Goal: Transaction & Acquisition: Book appointment/travel/reservation

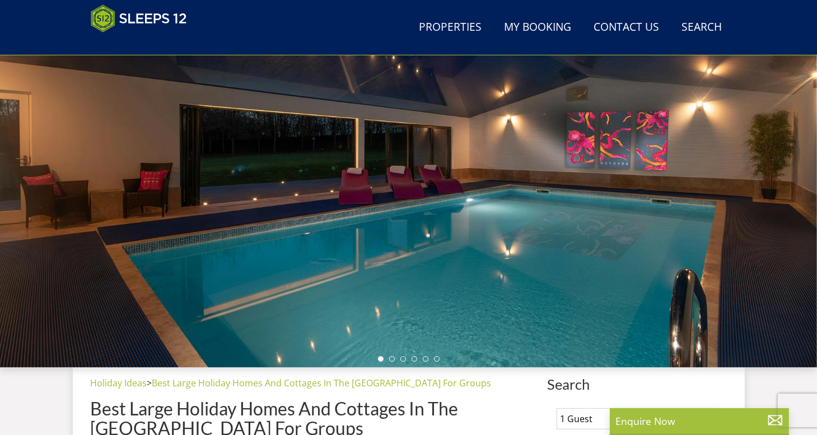
scroll to position [122, 0]
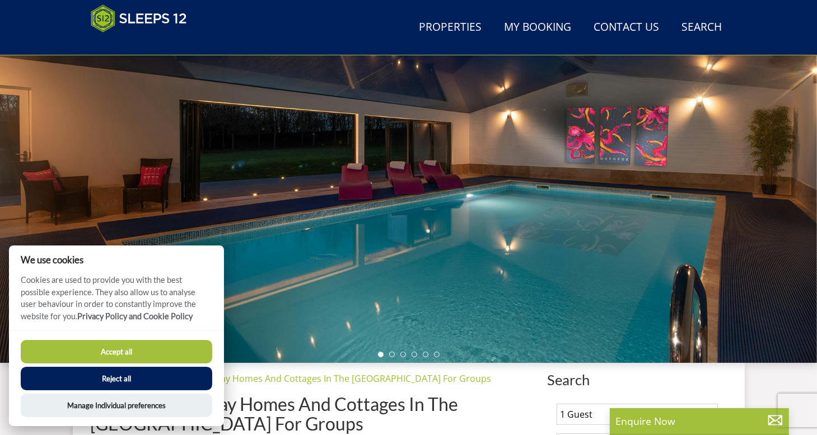
click at [114, 348] on button "Accept all" at bounding box center [116, 352] width 191 height 24
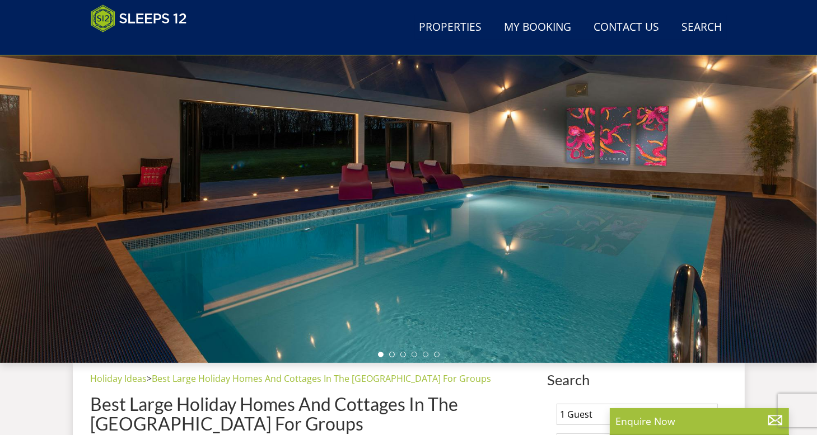
click at [803, 200] on div at bounding box center [408, 167] width 817 height 392
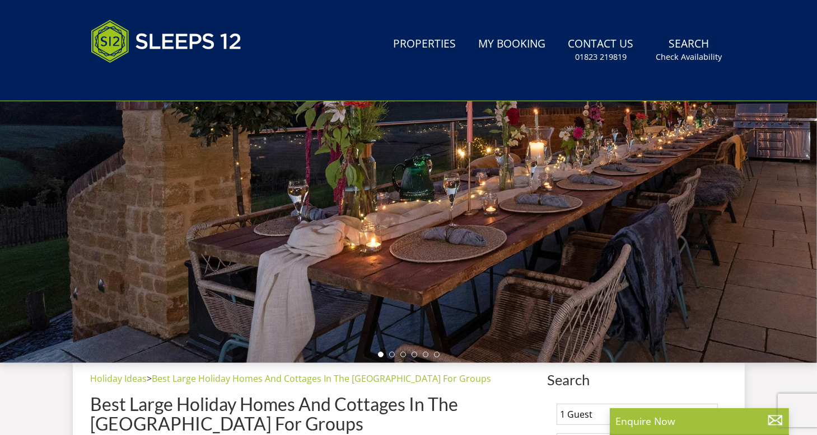
click at [799, 200] on div at bounding box center [408, 167] width 817 height 392
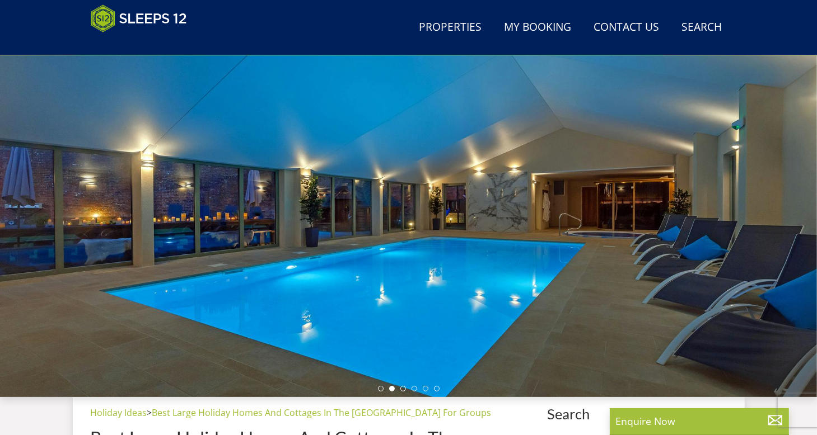
scroll to position [107, 0]
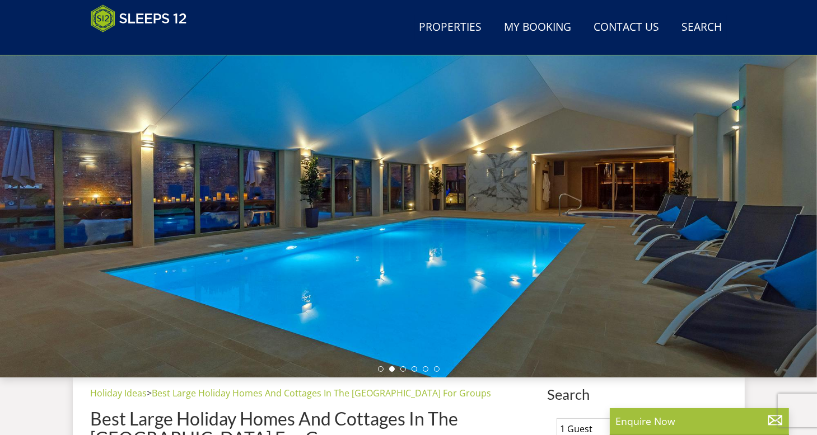
click at [105, 233] on div at bounding box center [408, 182] width 817 height 392
click at [16, 224] on div at bounding box center [408, 182] width 817 height 392
click at [796, 199] on div at bounding box center [408, 182] width 817 height 392
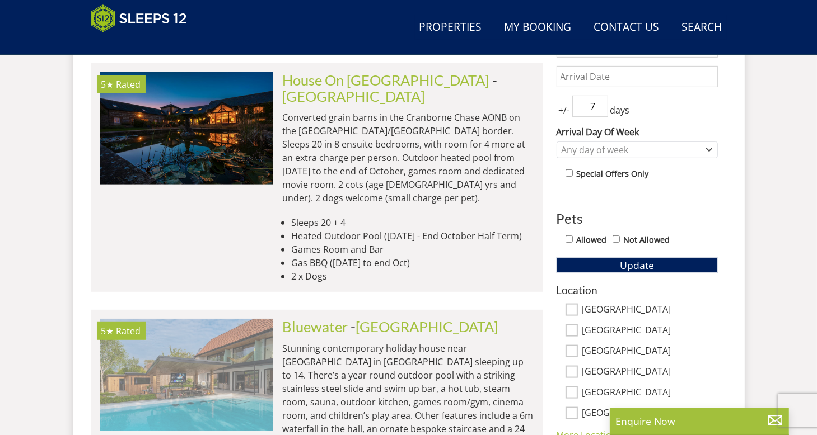
scroll to position [611, 0]
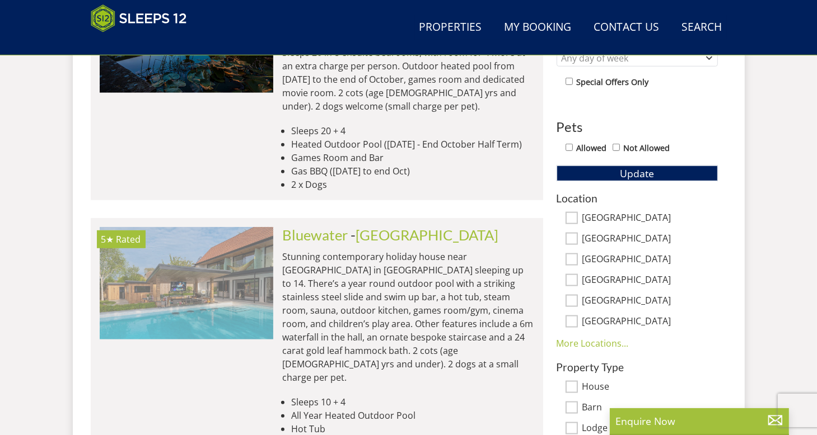
click at [198, 244] on img at bounding box center [186, 283] width 173 height 112
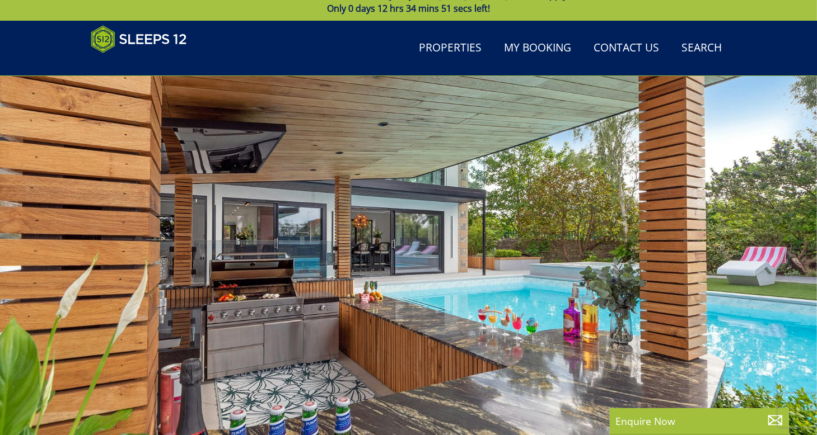
scroll to position [162, 0]
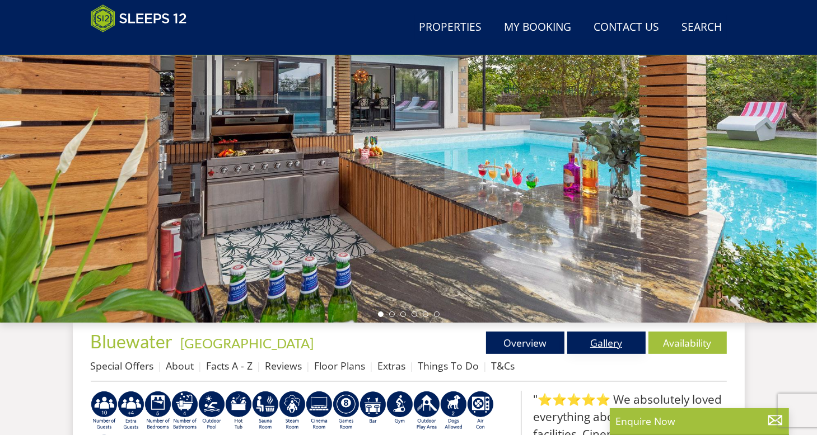
click at [608, 343] on link "Gallery" at bounding box center [606, 343] width 78 height 22
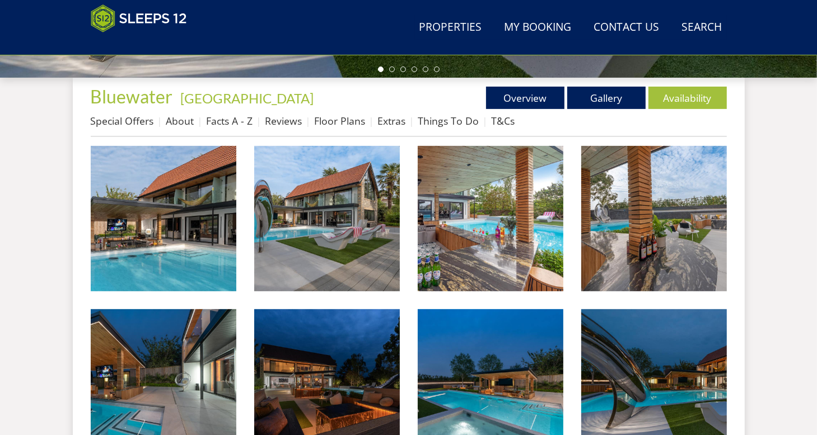
scroll to position [434, 0]
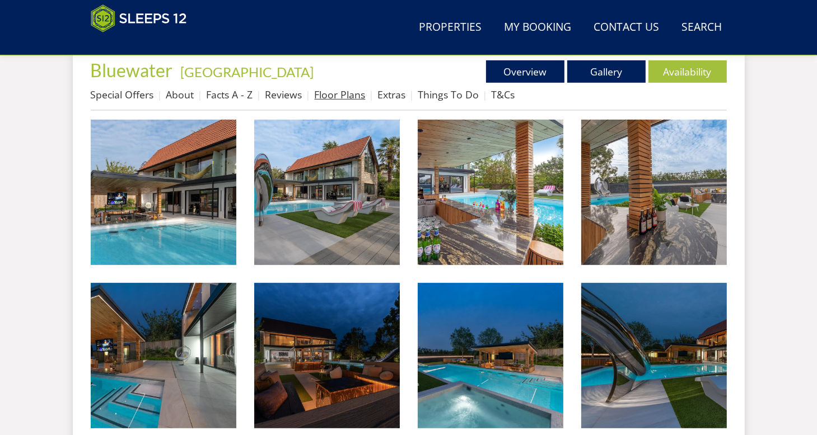
click at [360, 94] on link "Floor Plans" at bounding box center [340, 94] width 51 height 13
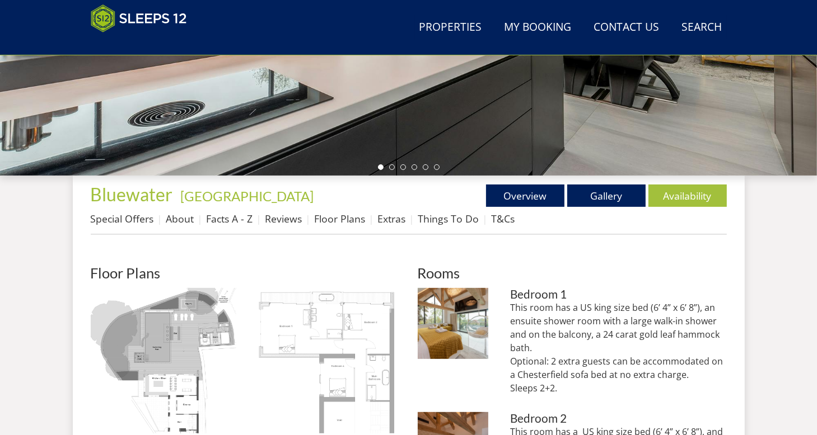
scroll to position [448, 0]
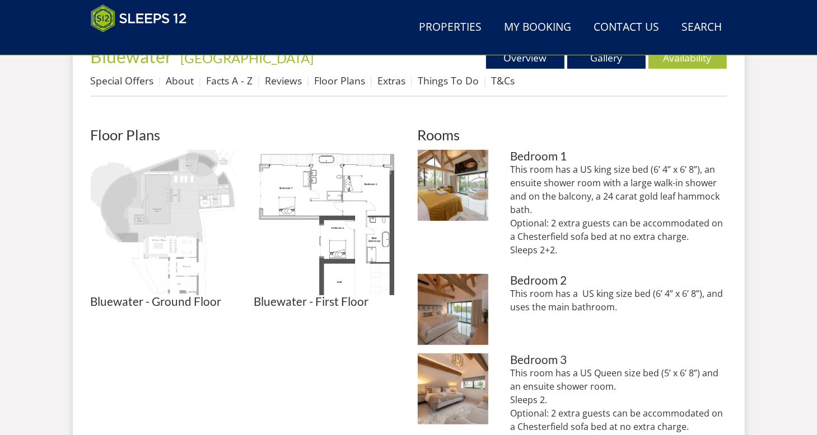
click at [176, 209] on img at bounding box center [164, 223] width 146 height 146
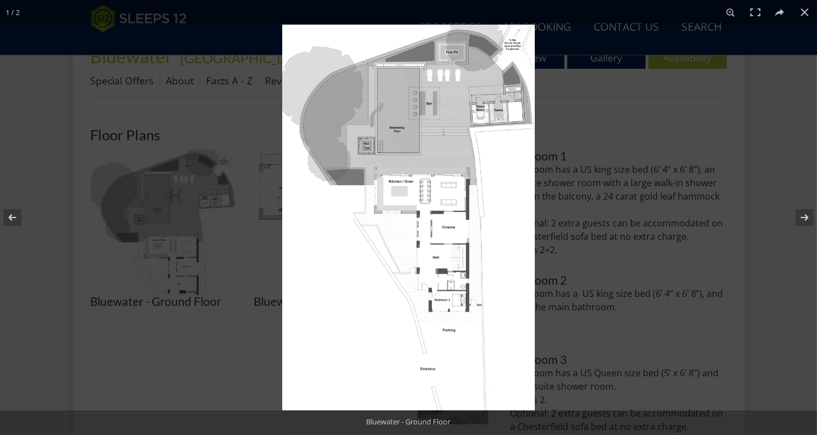
click at [501, 194] on img at bounding box center [408, 218] width 252 height 386
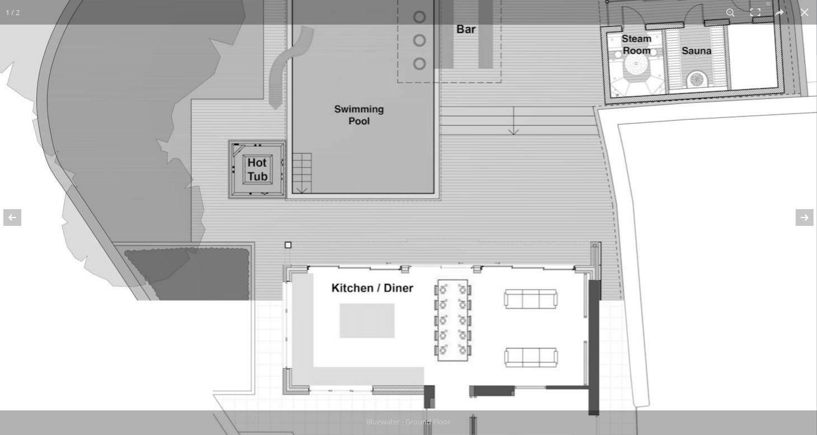
drag, startPoint x: 674, startPoint y: 208, endPoint x: 668, endPoint y: 402, distance: 193.7
click at [670, 404] on img at bounding box center [396, 408] width 839 height 1283
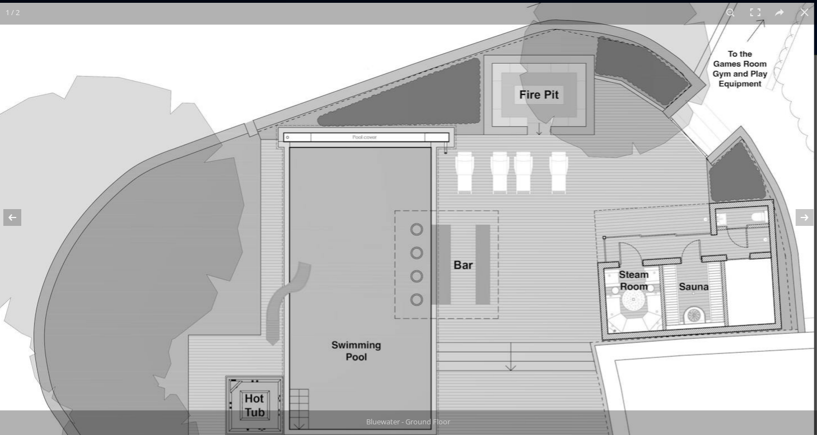
drag, startPoint x: 645, startPoint y: 182, endPoint x: 626, endPoint y: 377, distance: 196.2
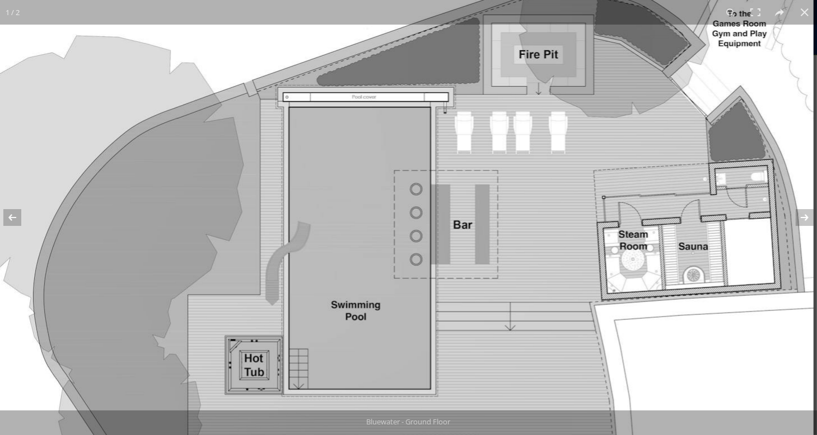
drag, startPoint x: 754, startPoint y: 108, endPoint x: 750, endPoint y: 59, distance: 49.5
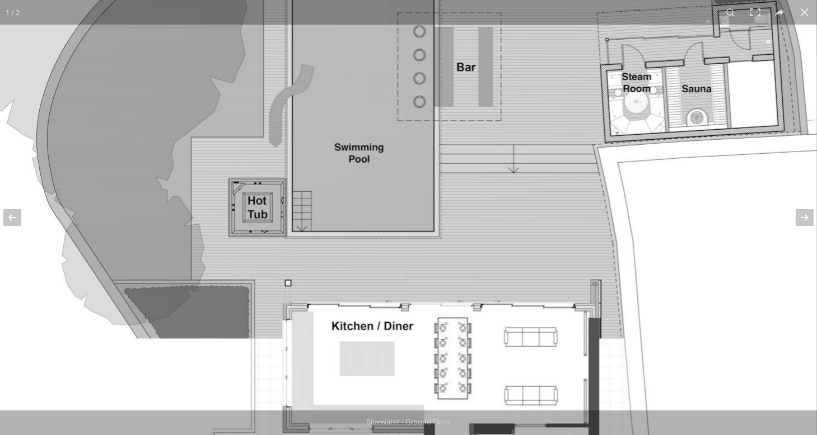
drag, startPoint x: 703, startPoint y: 317, endPoint x: 700, endPoint y: 105, distance: 212.1
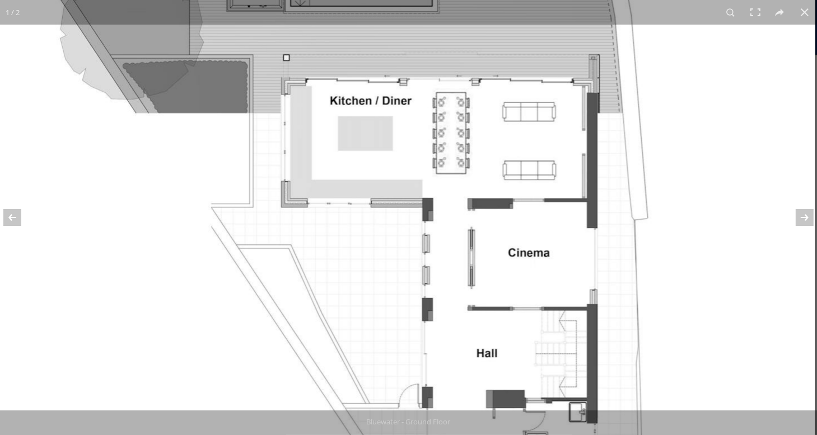
drag, startPoint x: 710, startPoint y: 340, endPoint x: 698, endPoint y: 189, distance: 151.0
click at [698, 214] on img at bounding box center [394, 220] width 839 height 1283
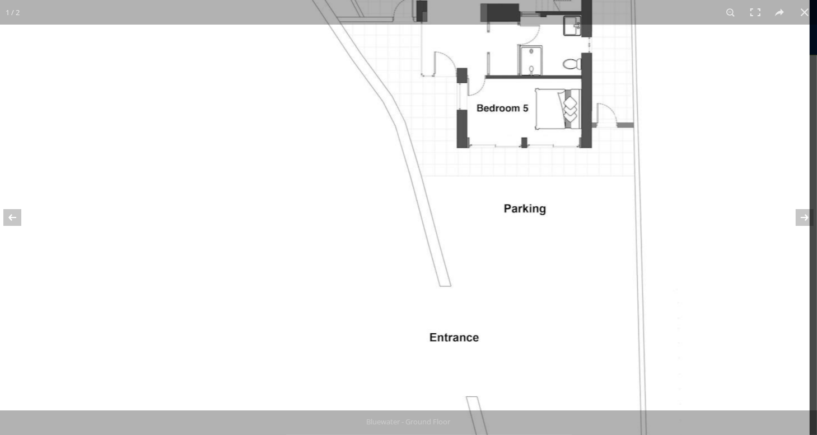
drag, startPoint x: 696, startPoint y: 346, endPoint x: 673, endPoint y: 128, distance: 218.9
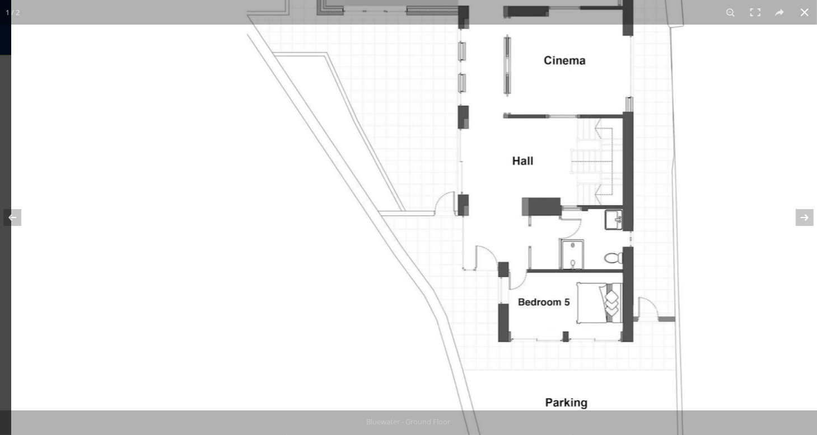
drag, startPoint x: 685, startPoint y: 313, endPoint x: 738, endPoint y: 434, distance: 131.8
click at [738, 434] on div "1 / 2 Bluewater - First Floor Bluewater - Ground Floor" at bounding box center [408, 217] width 817 height 435
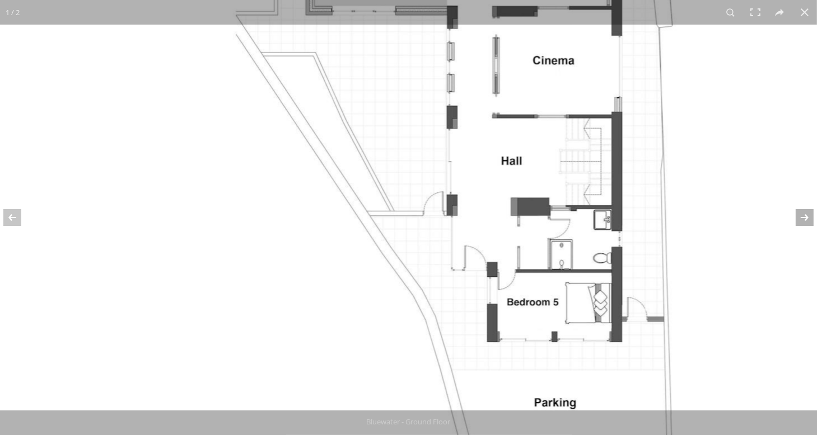
click at [805, 218] on button at bounding box center [796, 218] width 39 height 56
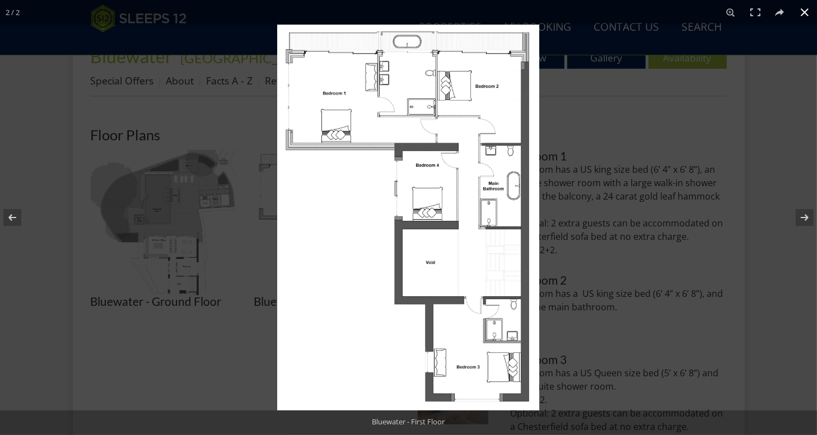
click at [804, 11] on button at bounding box center [804, 12] width 25 height 25
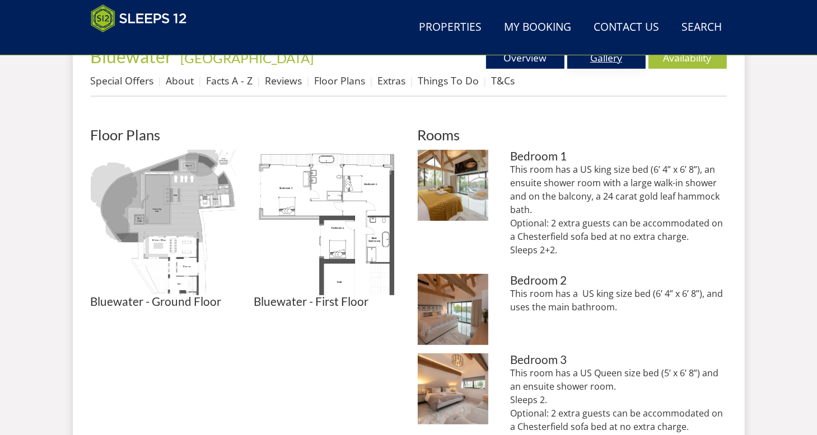
click at [607, 59] on link "Gallery" at bounding box center [606, 57] width 78 height 22
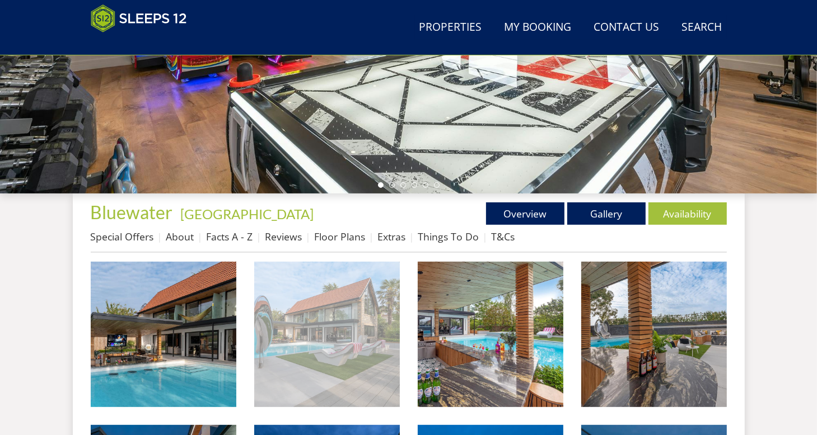
scroll to position [390, 0]
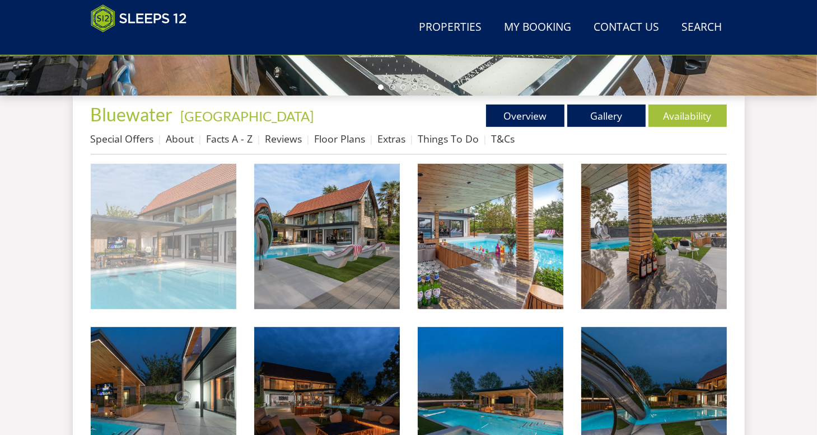
click at [166, 224] on img at bounding box center [164, 237] width 146 height 146
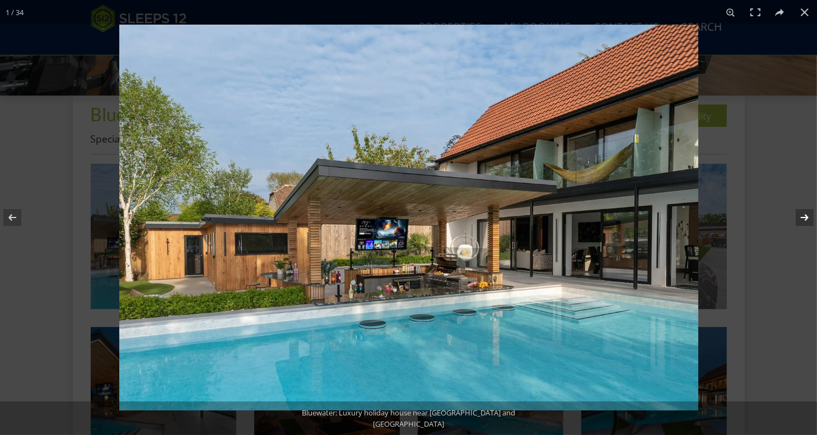
click at [808, 220] on button at bounding box center [796, 218] width 39 height 56
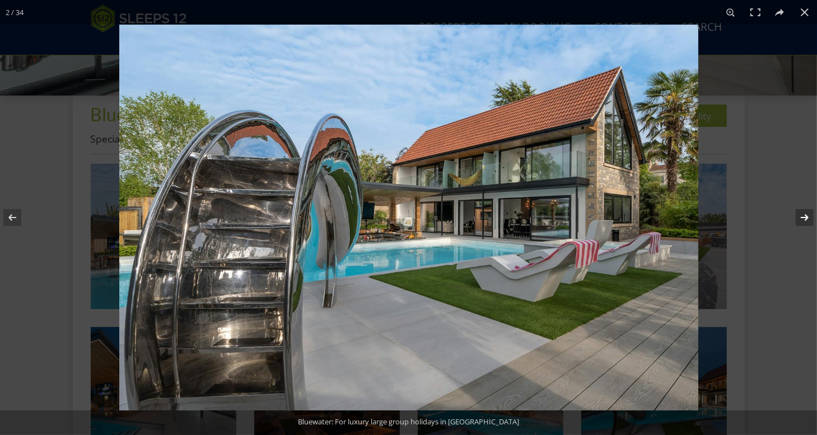
click at [803, 218] on button at bounding box center [796, 218] width 39 height 56
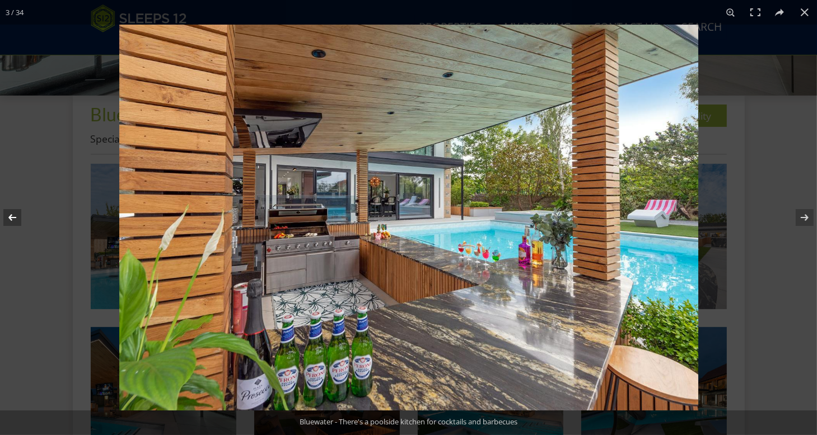
click at [13, 215] on button at bounding box center [19, 218] width 39 height 56
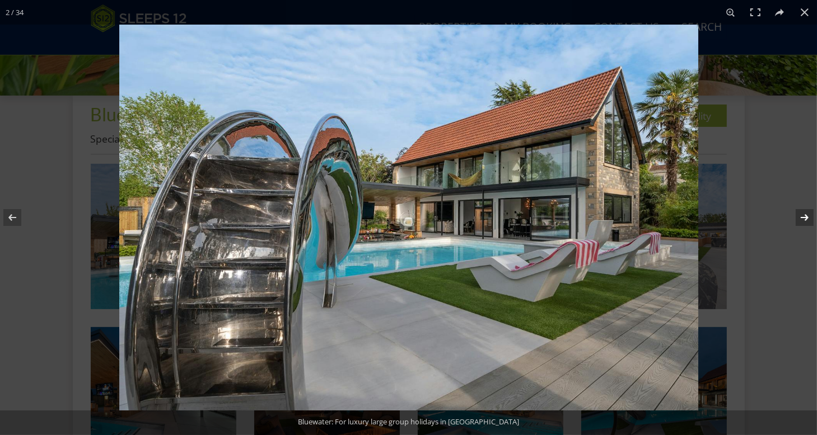
click at [801, 218] on button at bounding box center [796, 218] width 39 height 56
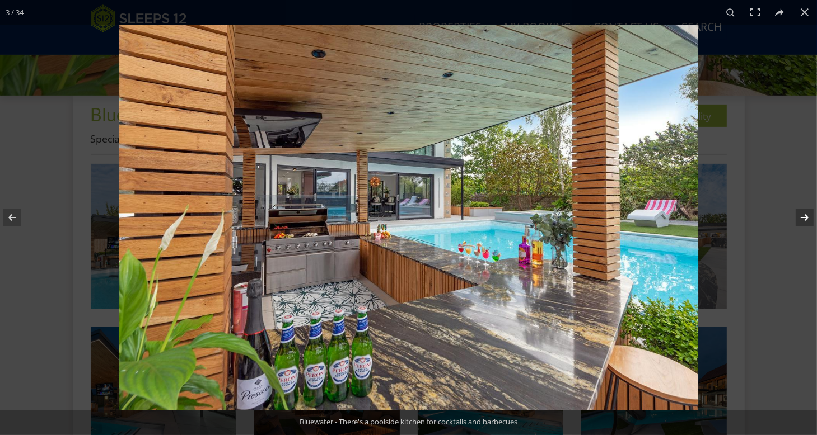
click at [801, 218] on button at bounding box center [796, 218] width 39 height 56
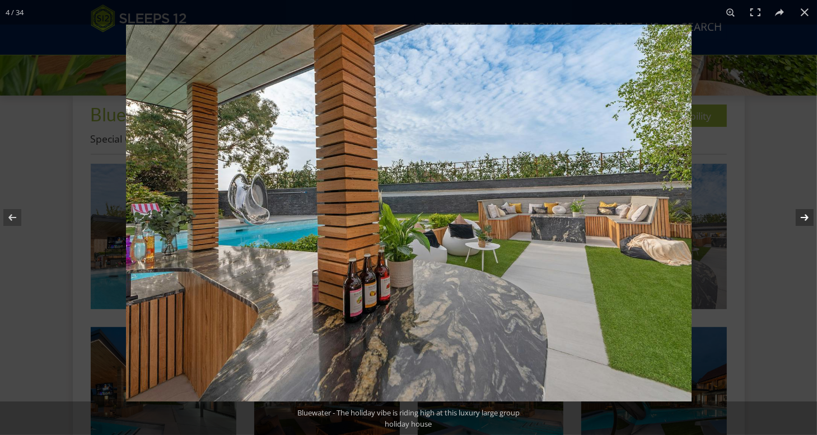
click at [803, 218] on button at bounding box center [796, 218] width 39 height 56
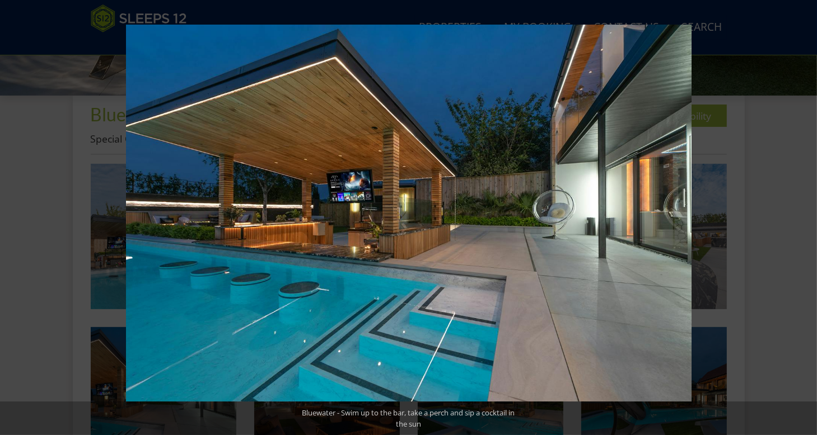
click at [803, 218] on button at bounding box center [796, 218] width 39 height 56
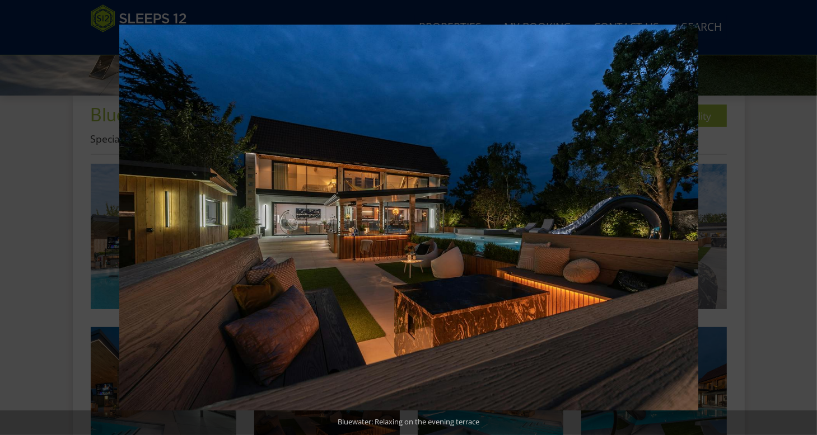
click at [803, 218] on button at bounding box center [796, 218] width 39 height 56
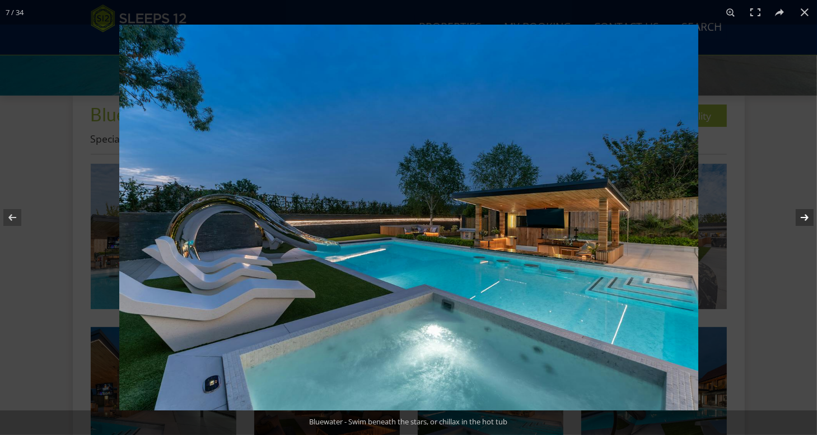
click at [806, 217] on button at bounding box center [796, 218] width 39 height 56
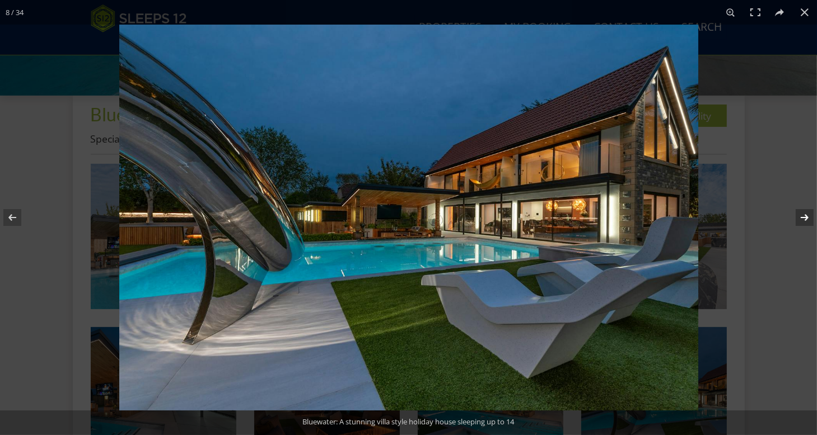
click at [806, 217] on button at bounding box center [796, 218] width 39 height 56
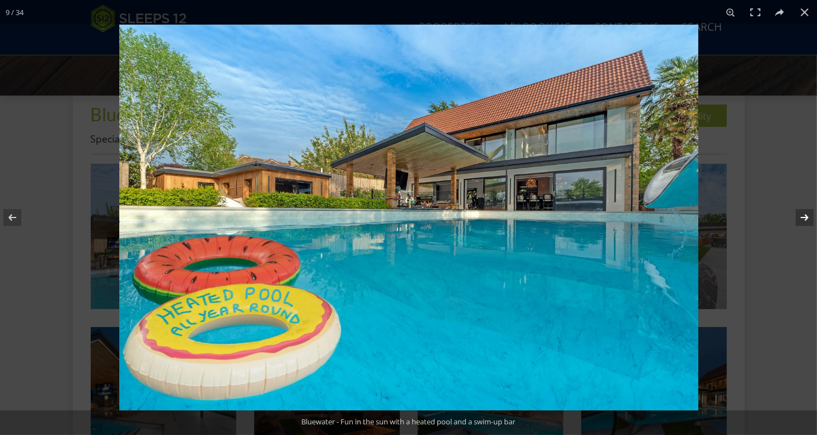
click at [806, 217] on button at bounding box center [796, 218] width 39 height 56
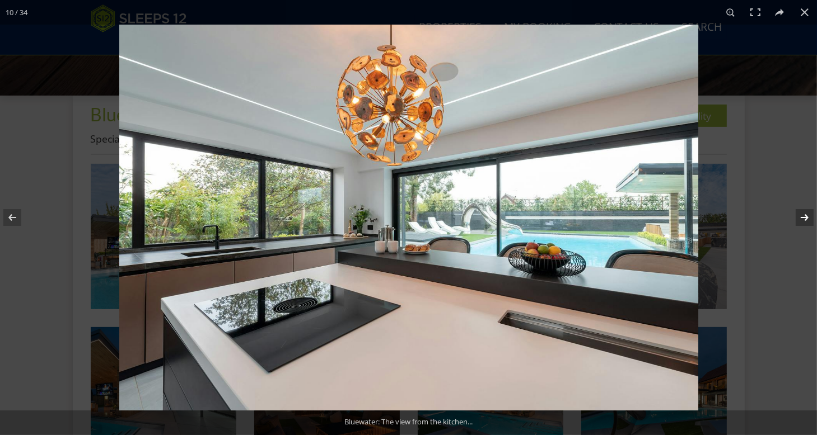
click at [806, 217] on button at bounding box center [796, 218] width 39 height 56
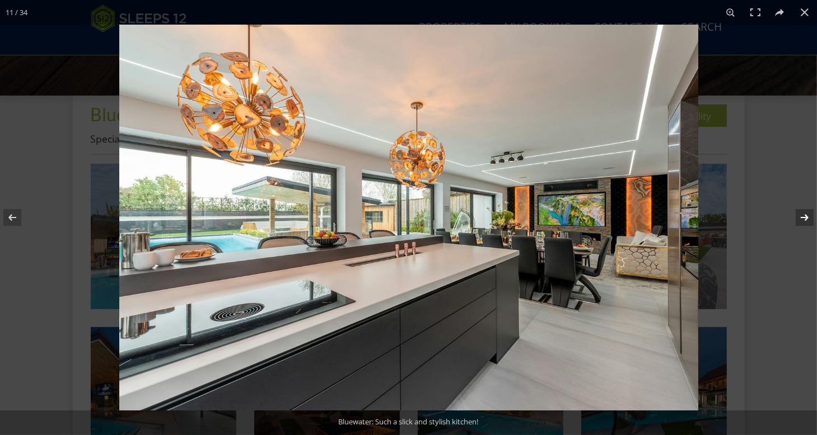
click at [806, 217] on button at bounding box center [796, 218] width 39 height 56
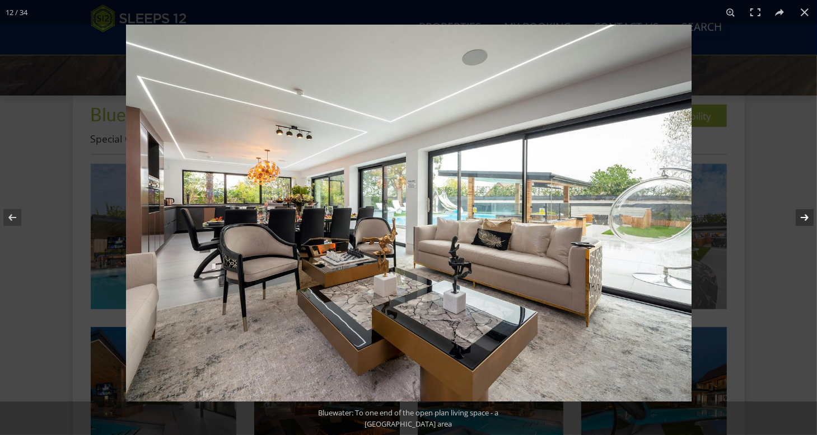
click at [806, 217] on button at bounding box center [796, 218] width 39 height 56
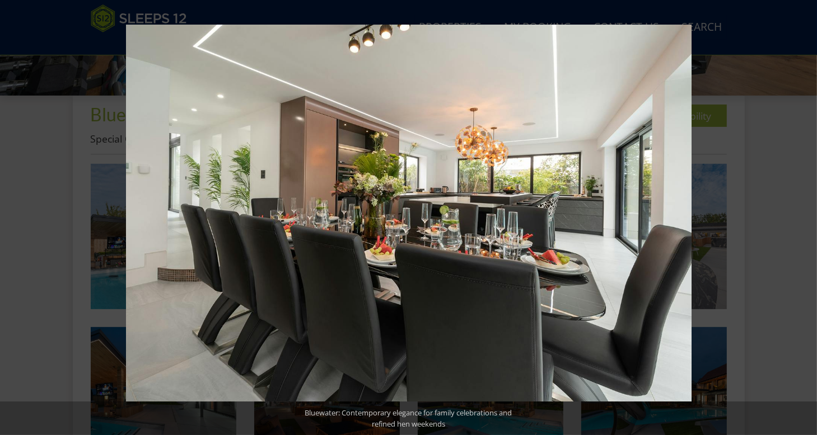
click at [806, 217] on button at bounding box center [796, 218] width 39 height 56
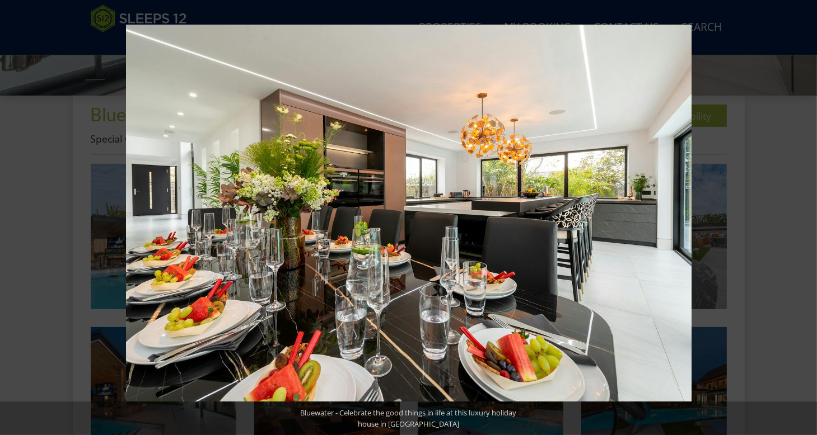
click at [806, 217] on button at bounding box center [796, 218] width 39 height 56
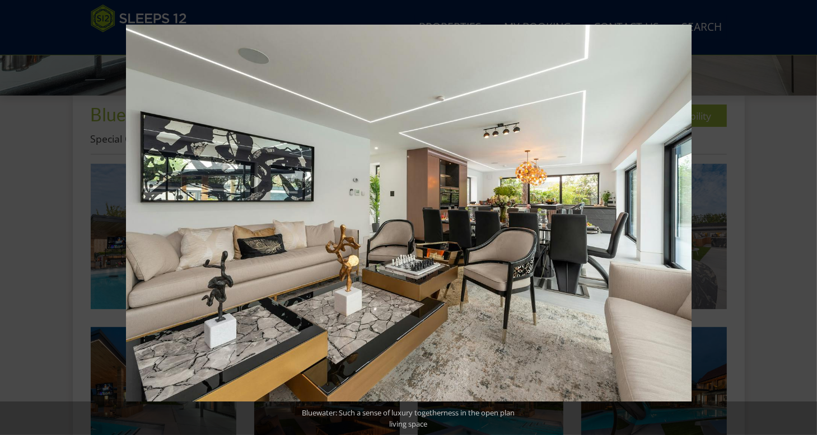
click at [806, 217] on button at bounding box center [796, 218] width 39 height 56
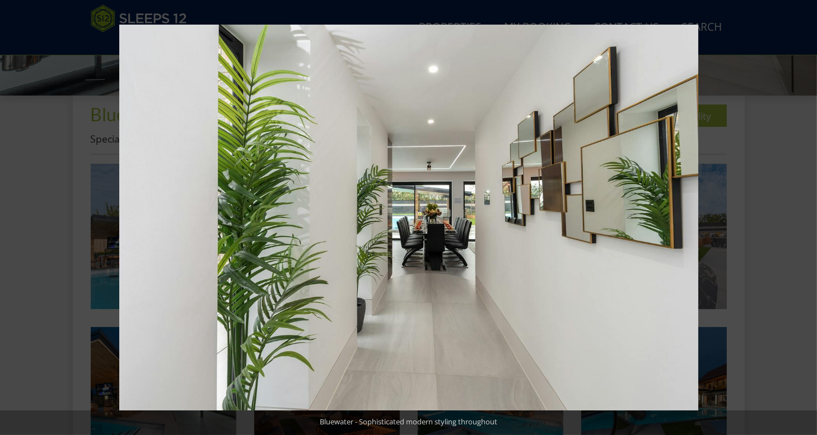
click at [806, 217] on button at bounding box center [796, 218] width 39 height 56
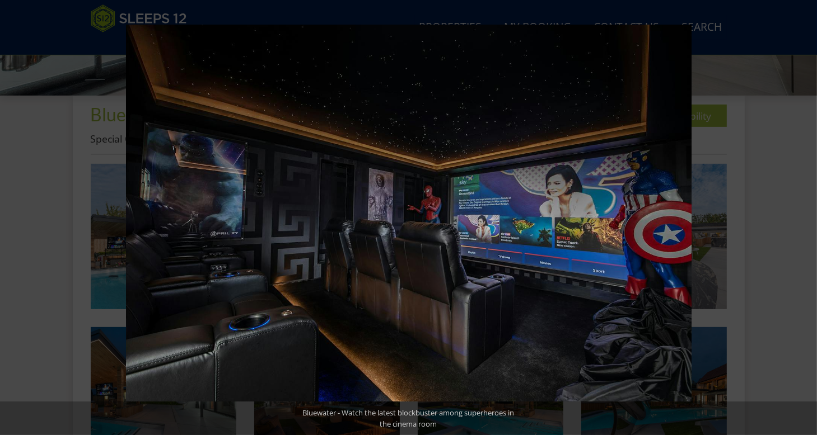
click at [806, 217] on button at bounding box center [796, 218] width 39 height 56
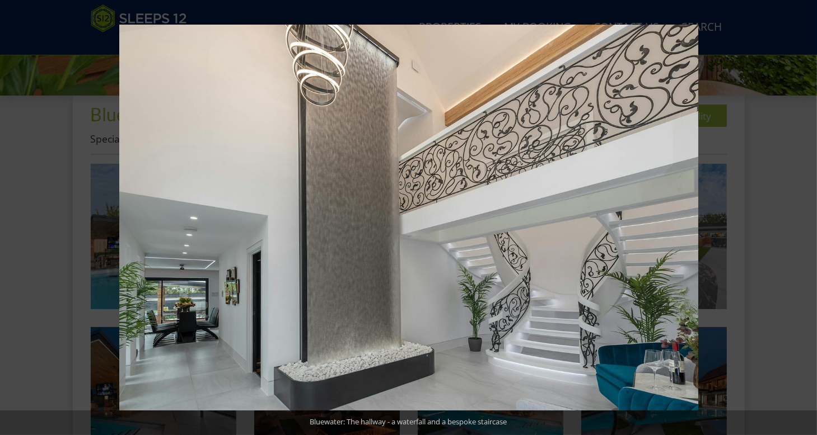
click at [806, 217] on button at bounding box center [796, 218] width 39 height 56
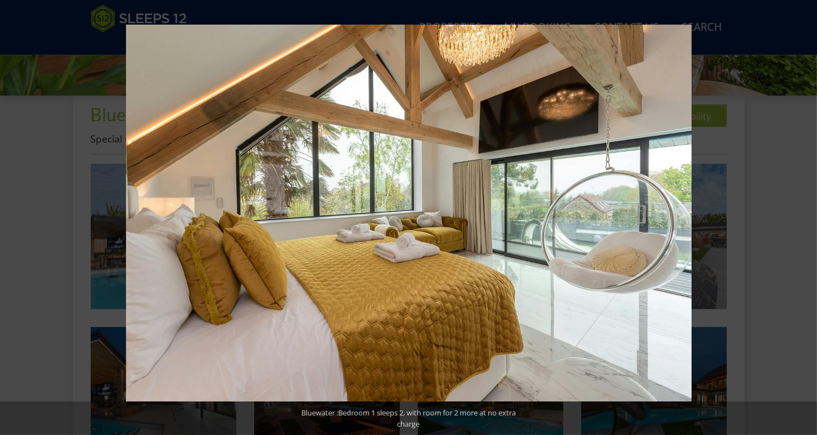
click at [806, 217] on button at bounding box center [796, 218] width 39 height 56
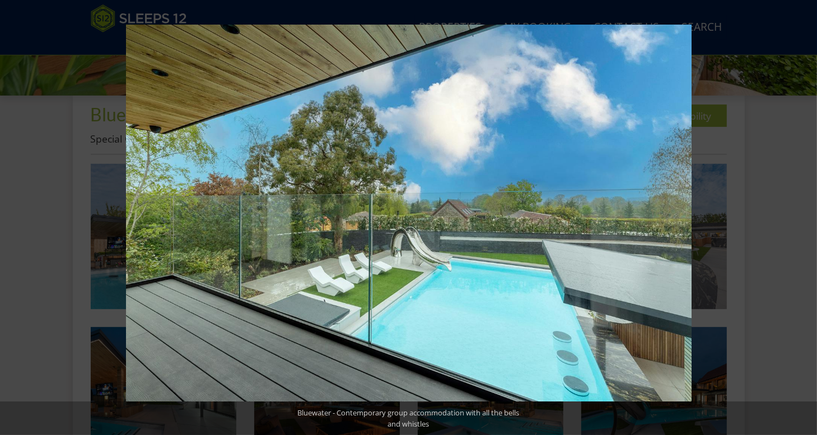
click at [806, 217] on button at bounding box center [796, 218] width 39 height 56
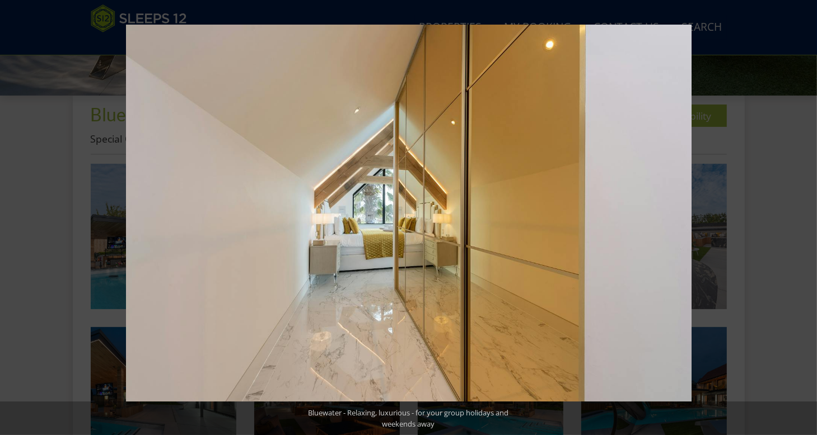
click at [806, 217] on button at bounding box center [796, 218] width 39 height 56
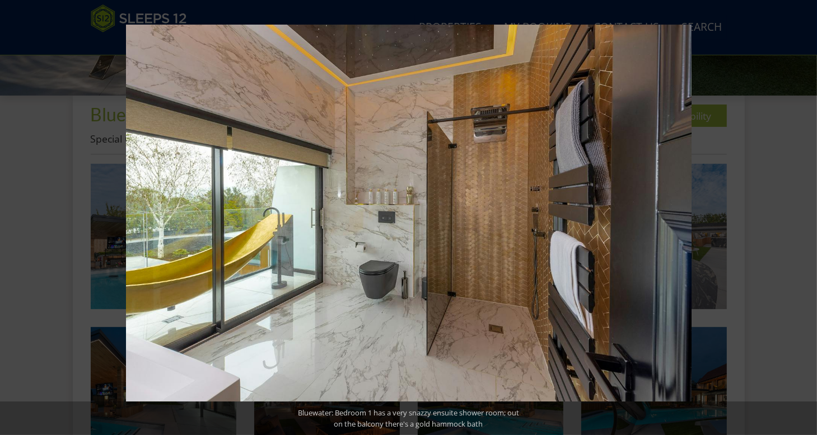
click at [806, 217] on button at bounding box center [796, 218] width 39 height 56
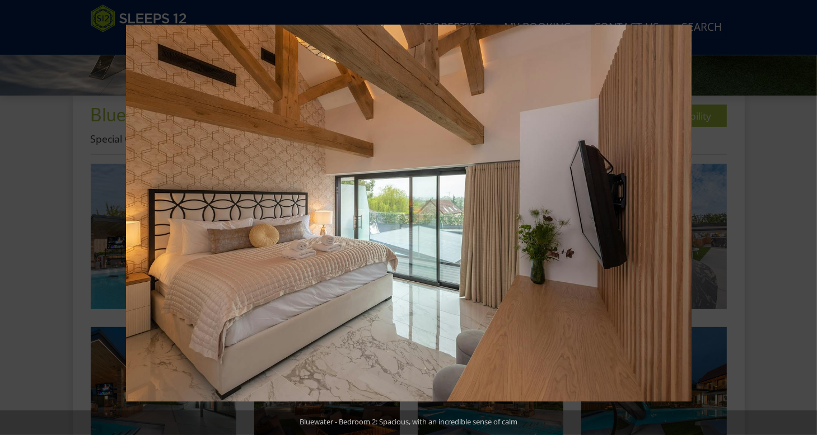
click at [806, 217] on button at bounding box center [796, 218] width 39 height 56
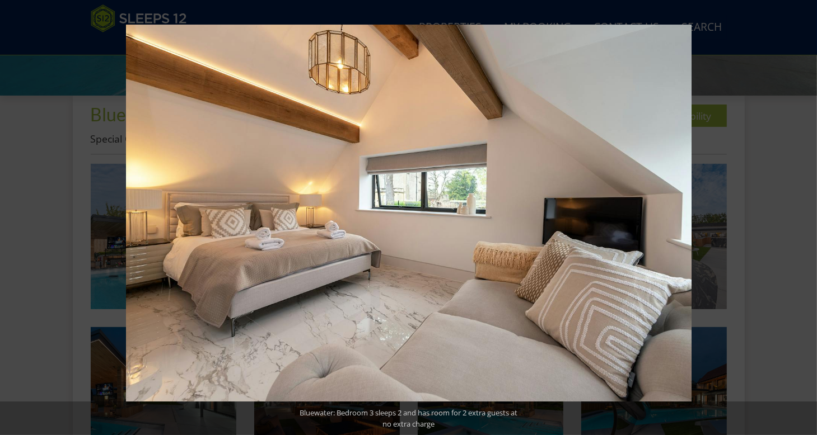
click at [806, 217] on button at bounding box center [796, 218] width 39 height 56
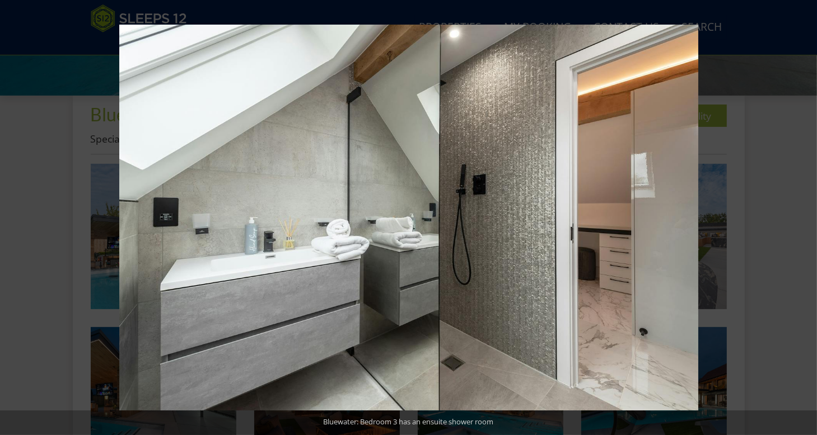
click at [806, 217] on button at bounding box center [796, 218] width 39 height 56
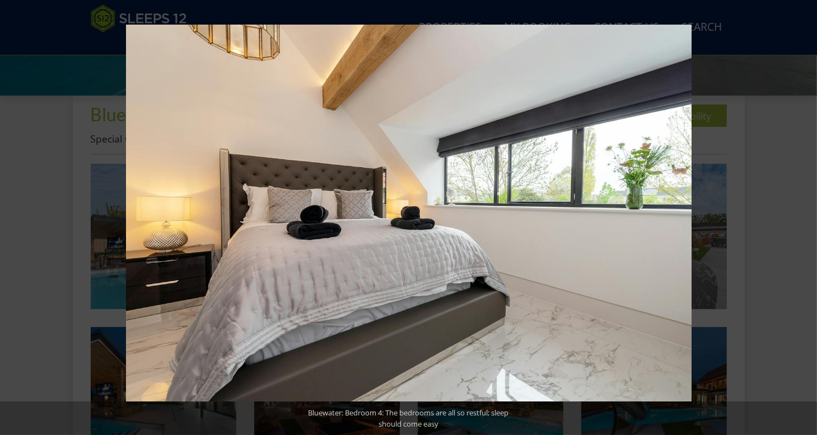
click at [806, 217] on button at bounding box center [796, 218] width 39 height 56
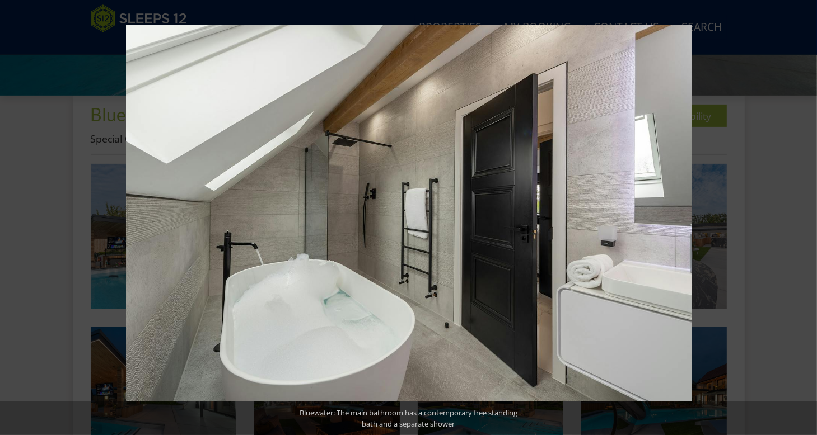
click at [806, 217] on button at bounding box center [796, 218] width 39 height 56
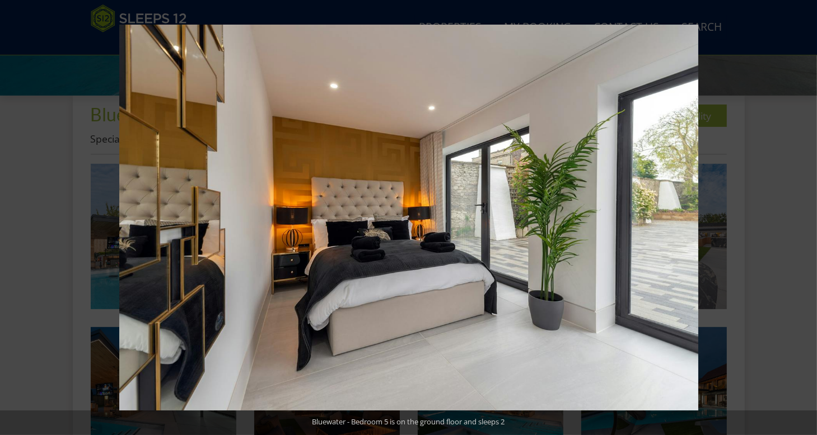
click at [806, 217] on button at bounding box center [796, 218] width 39 height 56
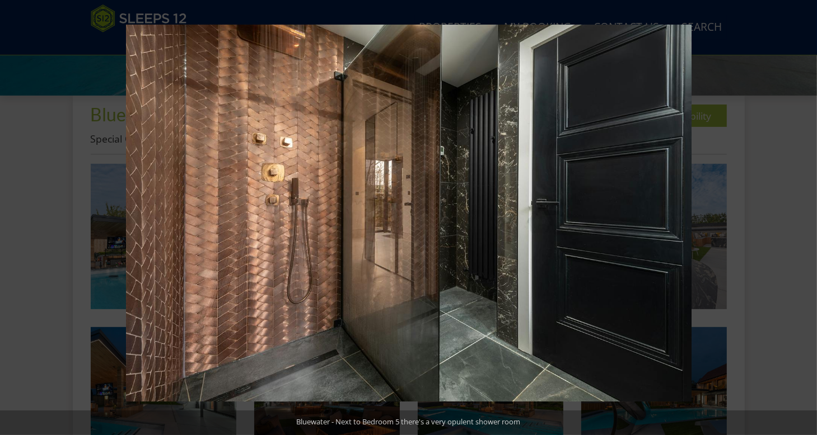
click at [806, 217] on button at bounding box center [796, 218] width 39 height 56
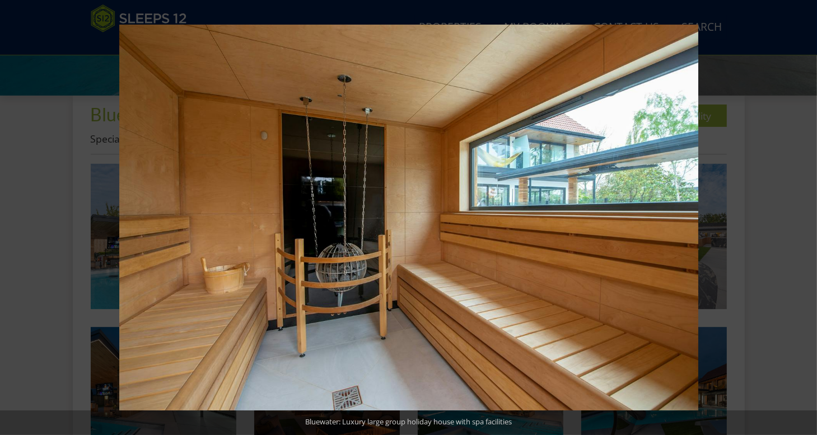
click at [806, 217] on button at bounding box center [796, 218] width 39 height 56
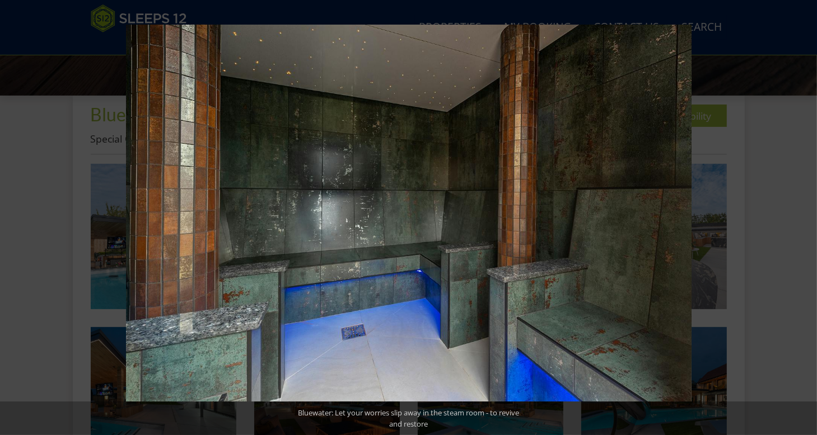
click at [806, 217] on button at bounding box center [796, 218] width 39 height 56
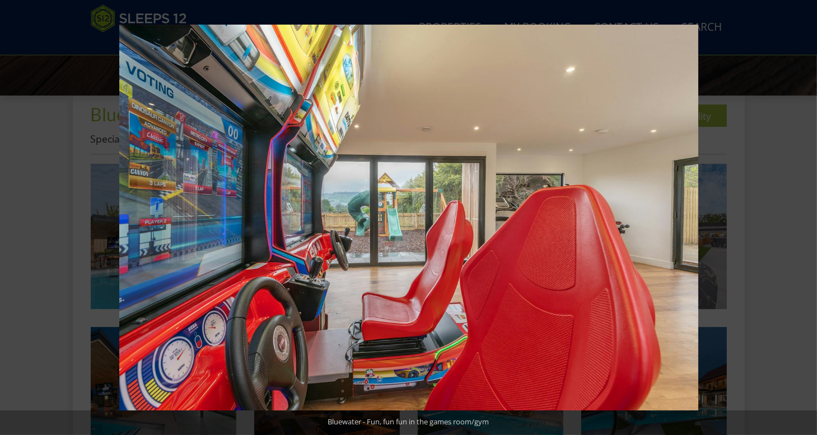
click at [806, 217] on button at bounding box center [796, 218] width 39 height 56
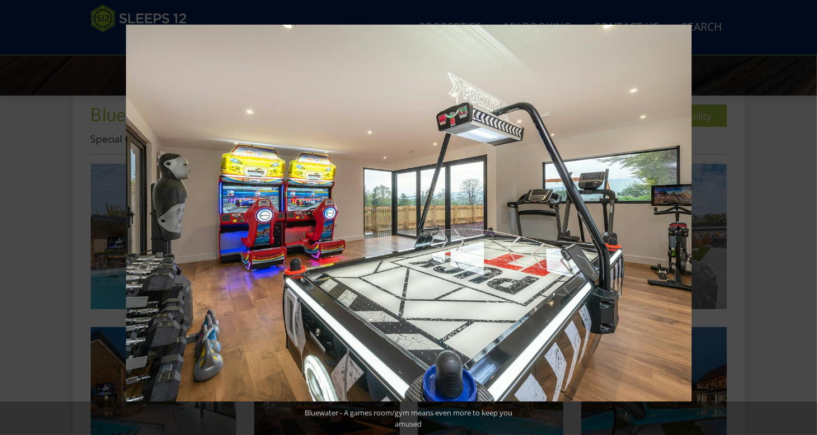
click at [806, 217] on button at bounding box center [796, 218] width 39 height 56
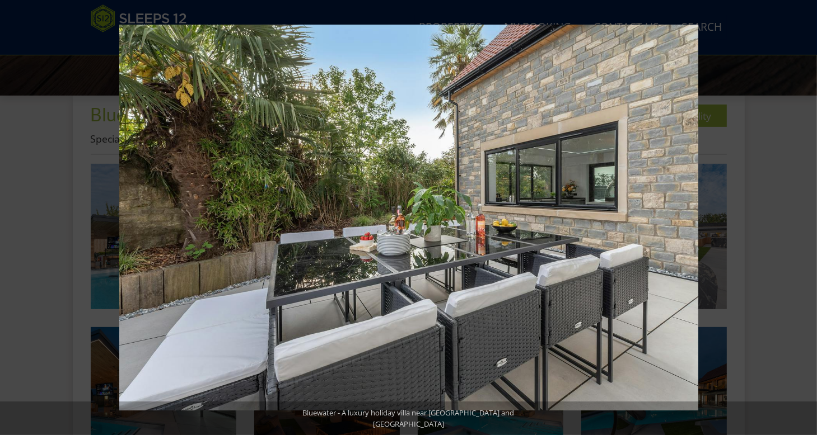
click at [806, 217] on button at bounding box center [796, 218] width 39 height 56
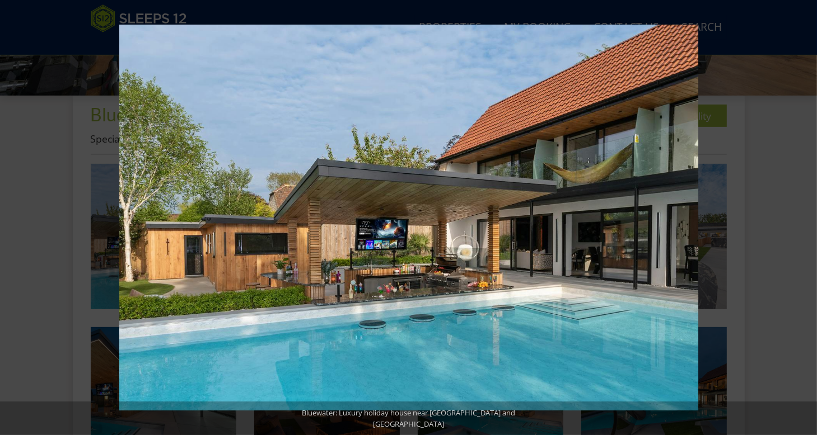
click at [806, 217] on button at bounding box center [796, 218] width 39 height 56
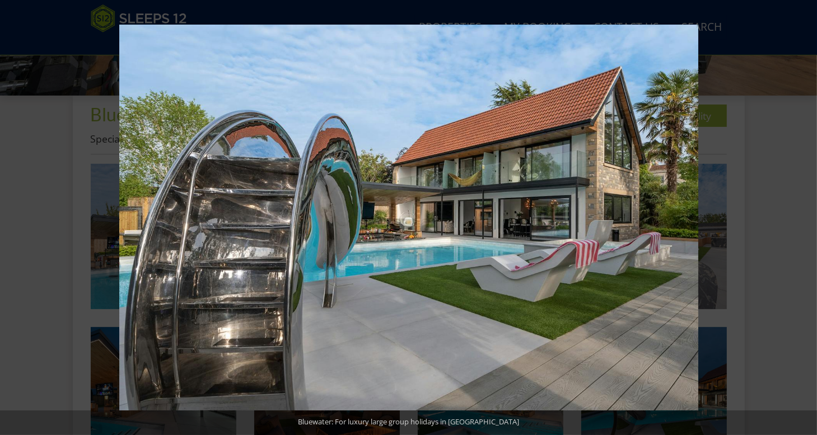
click at [806, 217] on button at bounding box center [796, 218] width 39 height 56
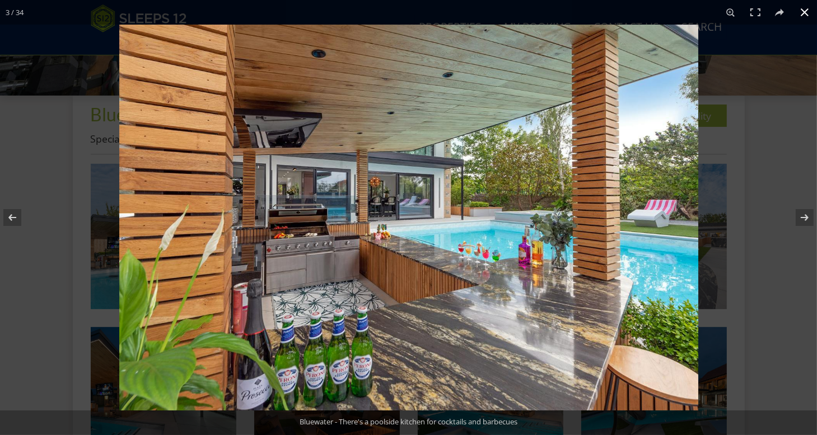
click at [806, 6] on button at bounding box center [804, 12] width 25 height 25
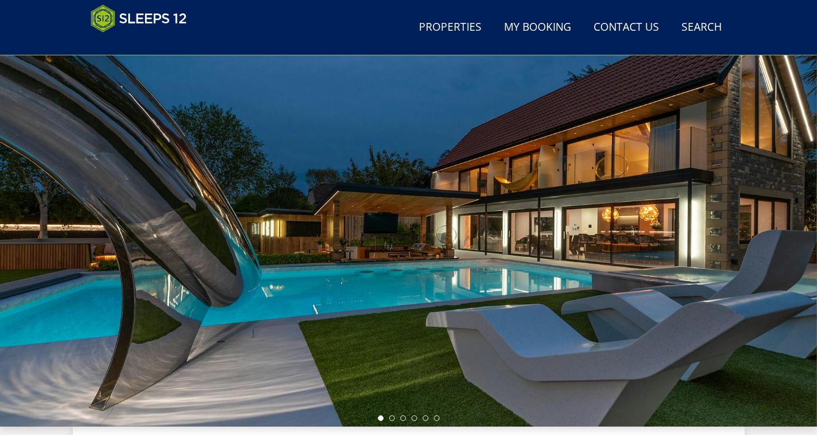
scroll to position [56, 0]
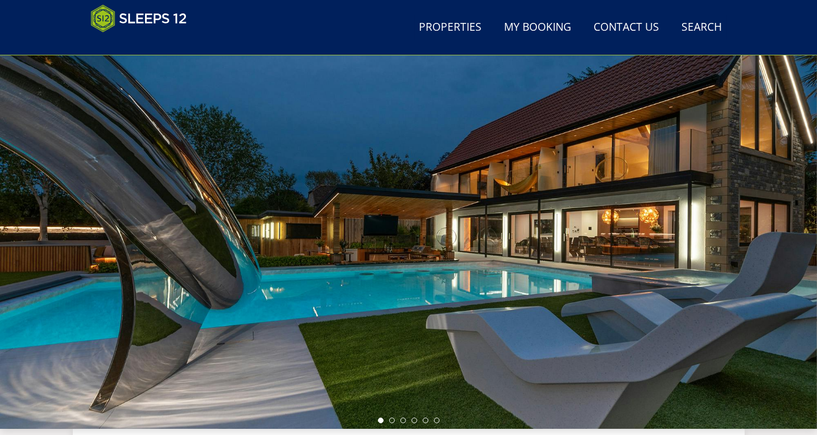
scroll to position [434, 0]
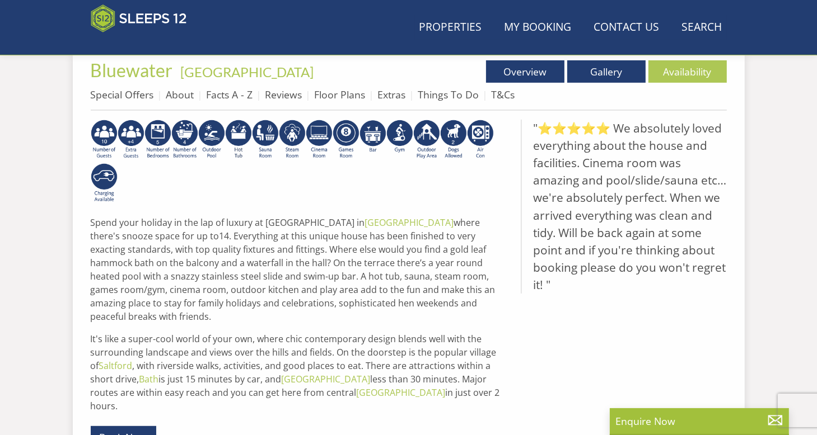
scroll to position [162, 0]
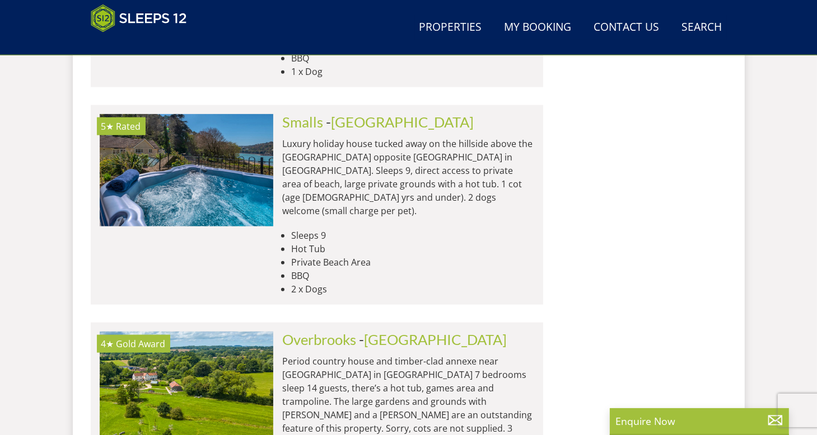
scroll to position [1171, 0]
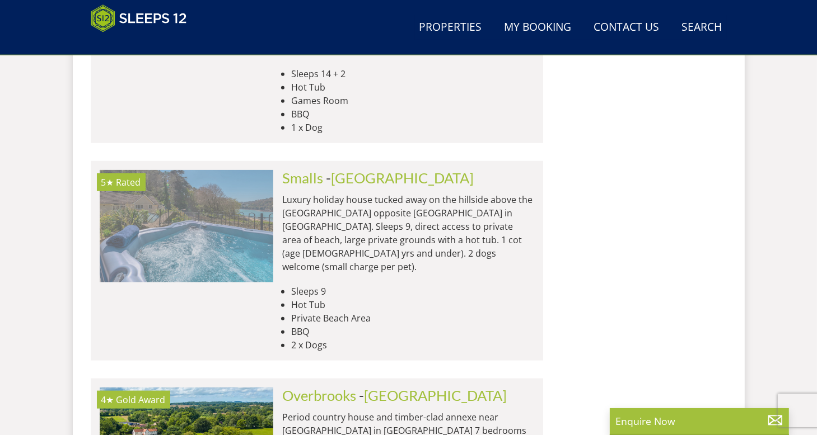
click at [155, 170] on img at bounding box center [186, 226] width 173 height 112
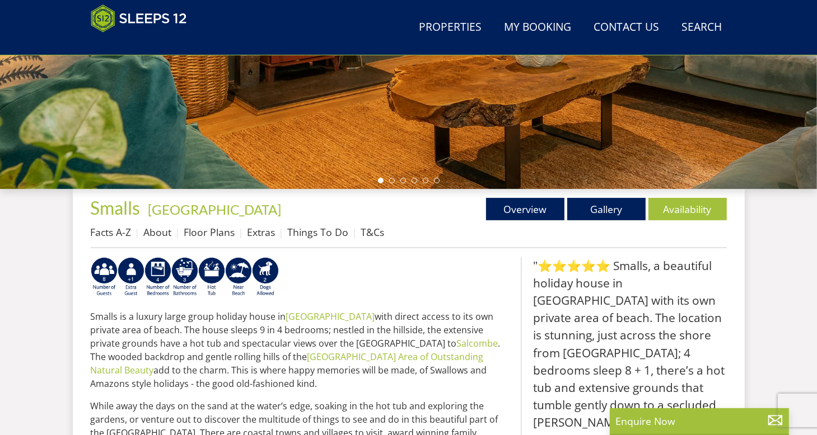
scroll to position [273, 0]
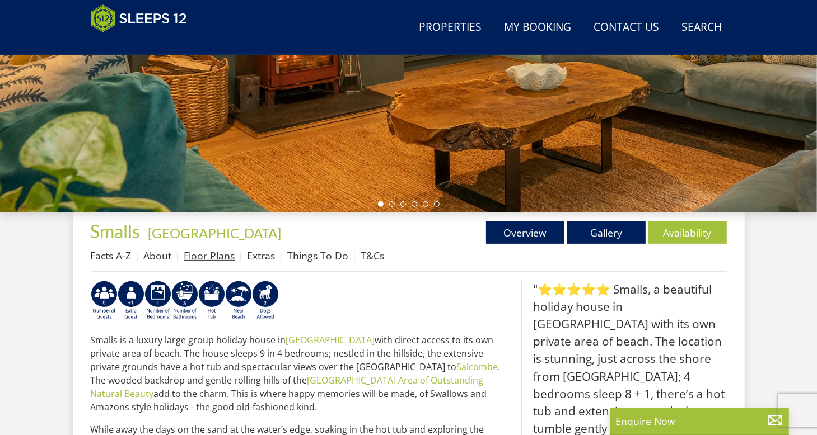
click at [201, 257] on link "Floor Plans" at bounding box center [209, 255] width 51 height 13
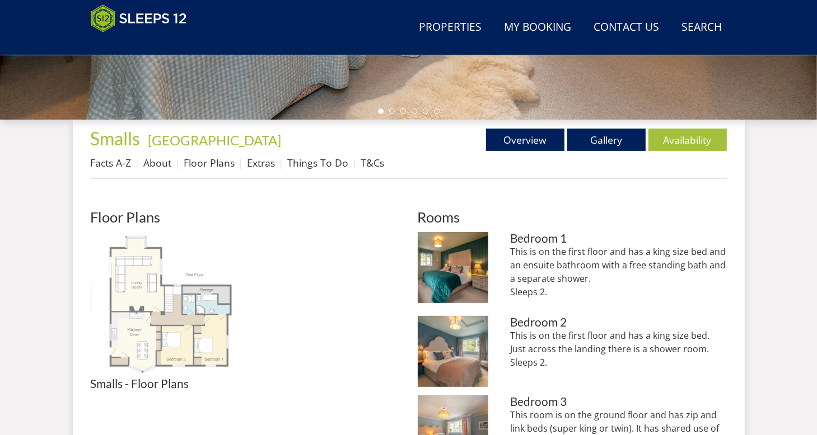
scroll to position [434, 0]
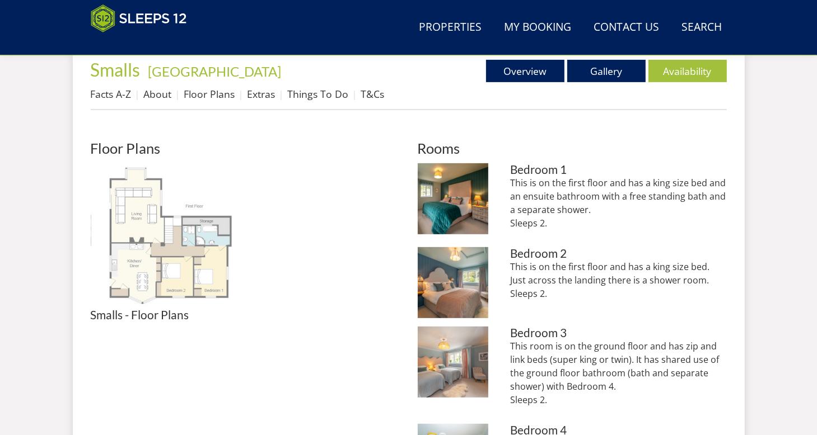
click at [165, 259] on img at bounding box center [164, 236] width 146 height 146
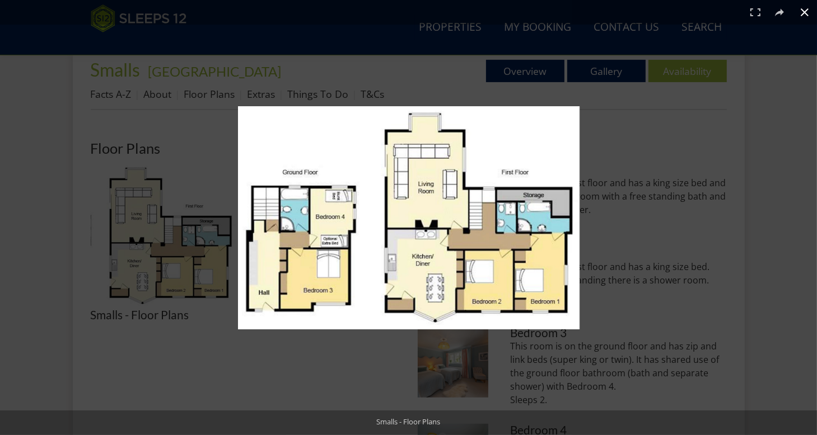
click at [626, 139] on div at bounding box center [474, 232] width 472 height 252
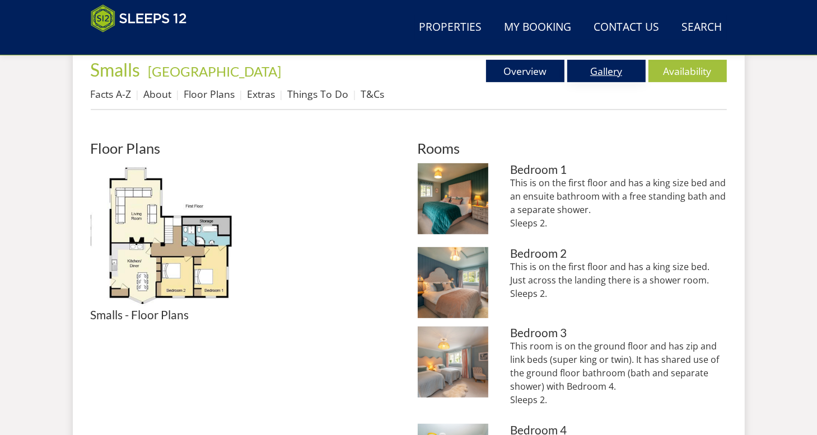
click at [595, 63] on link "Gallery" at bounding box center [606, 71] width 78 height 22
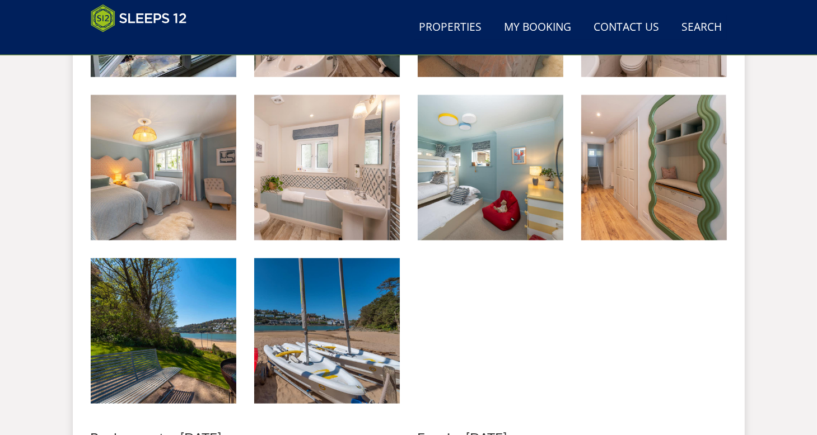
scroll to position [1451, 0]
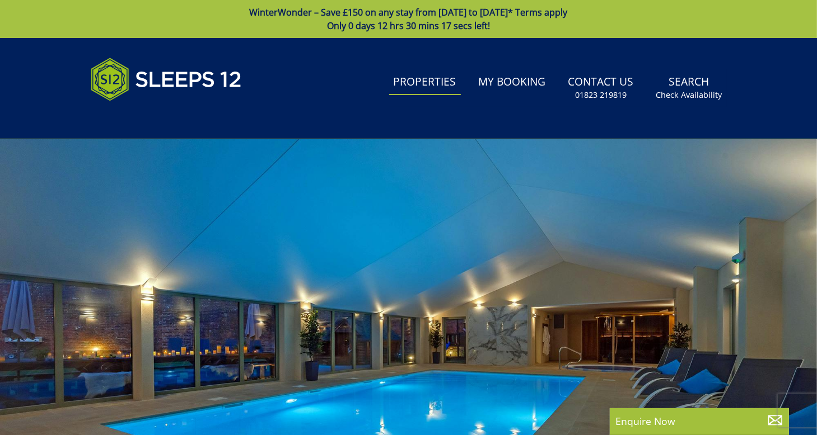
click at [426, 70] on link "Properties" at bounding box center [425, 82] width 72 height 25
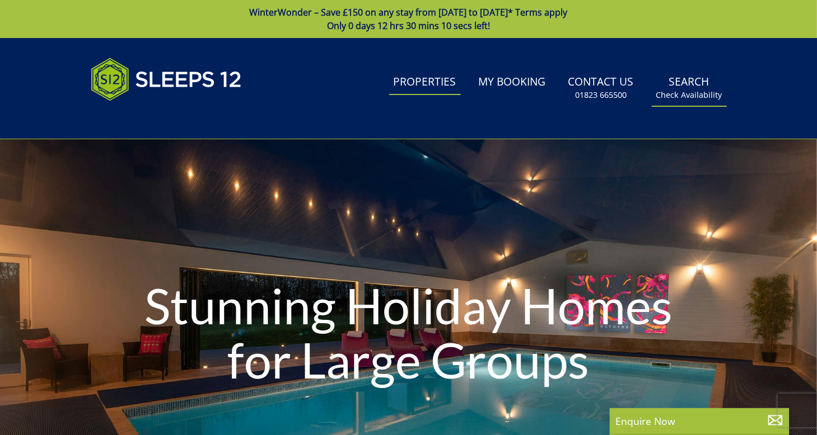
click at [702, 95] on small "Check Availability" at bounding box center [689, 95] width 66 height 11
click at [702, 89] on link "Search Check Availability" at bounding box center [688, 88] width 75 height 36
click at [701, 77] on link "Search Check Availability" at bounding box center [688, 88] width 75 height 36
click at [681, 90] on small "Check Availability" at bounding box center [689, 95] width 66 height 11
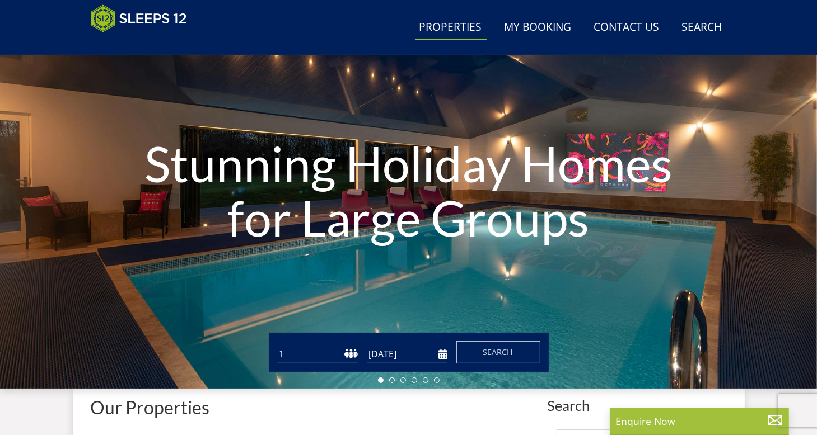
scroll to position [231, 0]
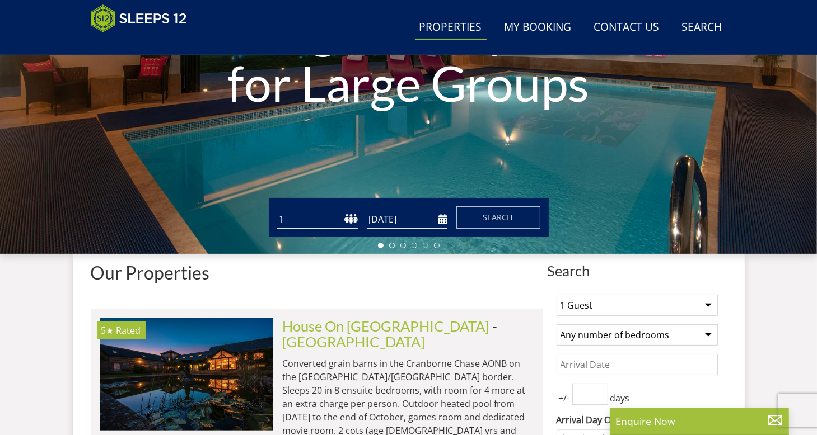
click at [340, 214] on select "1 2 3 4 5 6 7 8 9 10 11 12 13 14 15 16 17 18 19 20 21 22 23 24 25 26 27 28 29 3…" at bounding box center [317, 219] width 81 height 18
select select "7"
click at [277, 210] on select "1 2 3 4 5 6 7 8 9 10 11 12 13 14 15 16 17 18 19 20 21 22 23 24 25 26 27 28 29 3…" at bounding box center [317, 219] width 81 height 18
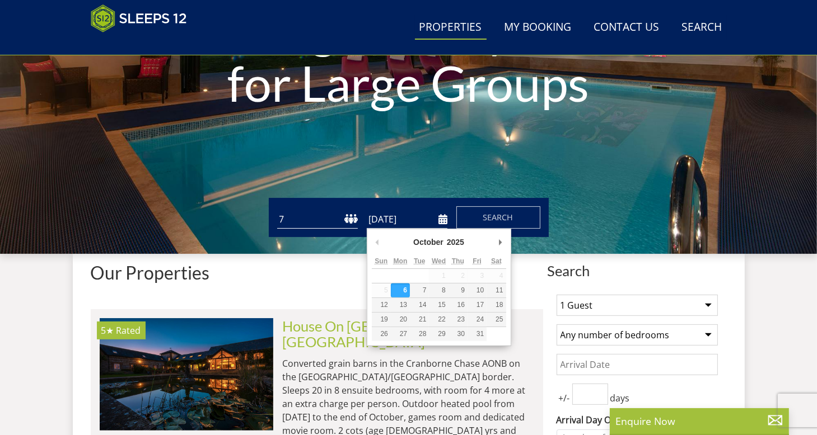
click at [442, 224] on input "[DATE]" at bounding box center [407, 219] width 81 height 18
click at [655, 210] on div "Guests 1 2 3 4 5 6 7 8 9 10 11 12 13 14 15 16 17 18 19 20 21 22 23 24 25 26 27 …" at bounding box center [408, 217] width 817 height 39
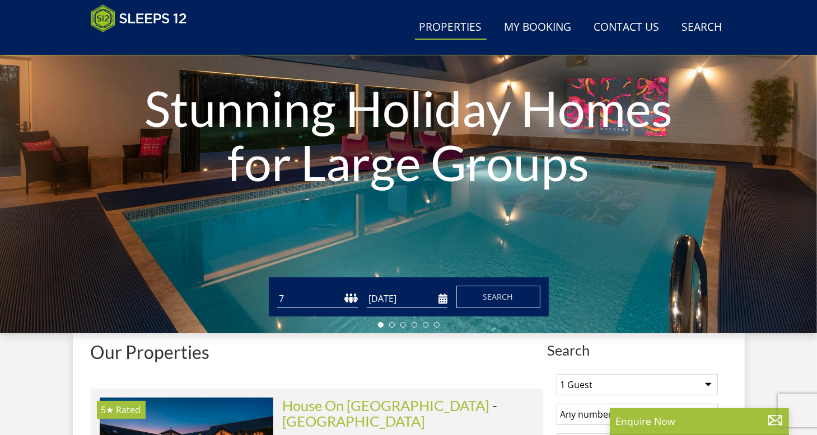
scroll to position [0, 0]
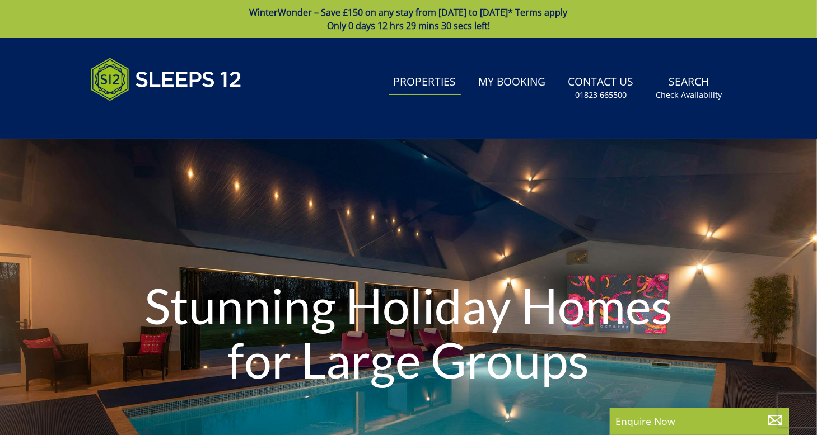
click at [425, 87] on link "Properties" at bounding box center [425, 82] width 72 height 25
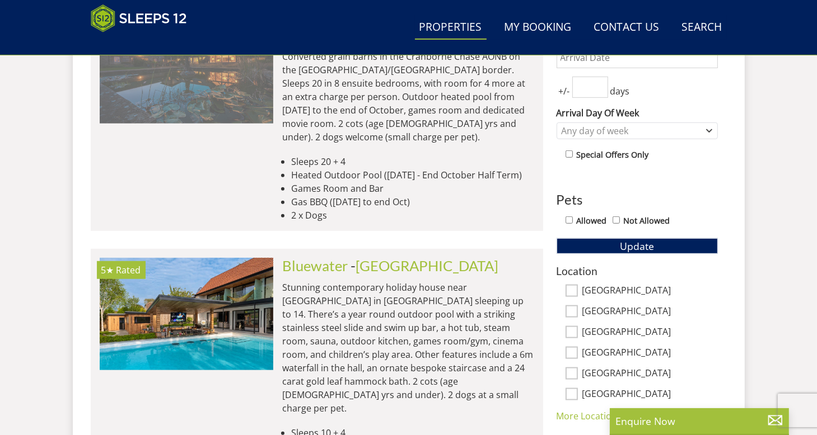
scroll to position [445, 0]
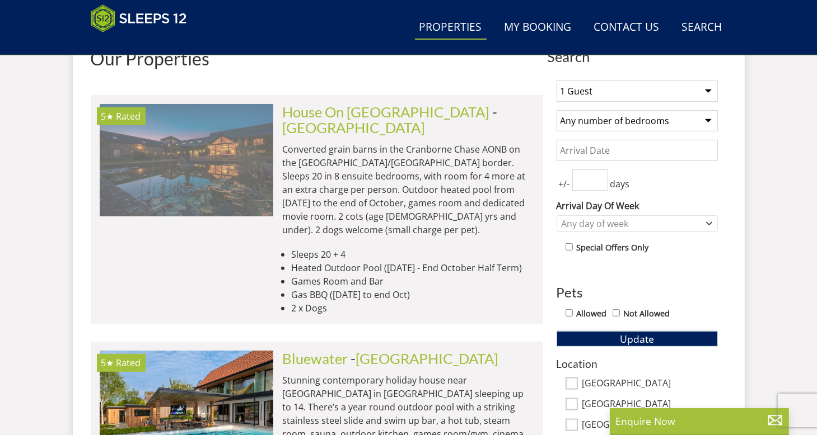
click at [202, 175] on img at bounding box center [186, 160] width 173 height 112
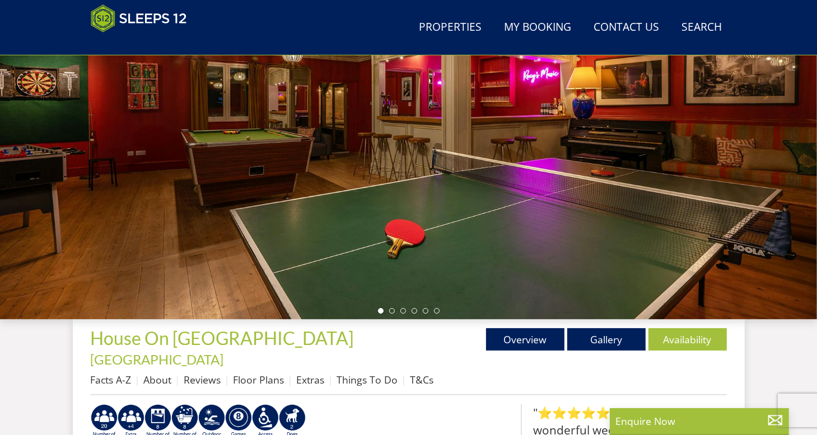
scroll to position [110, 0]
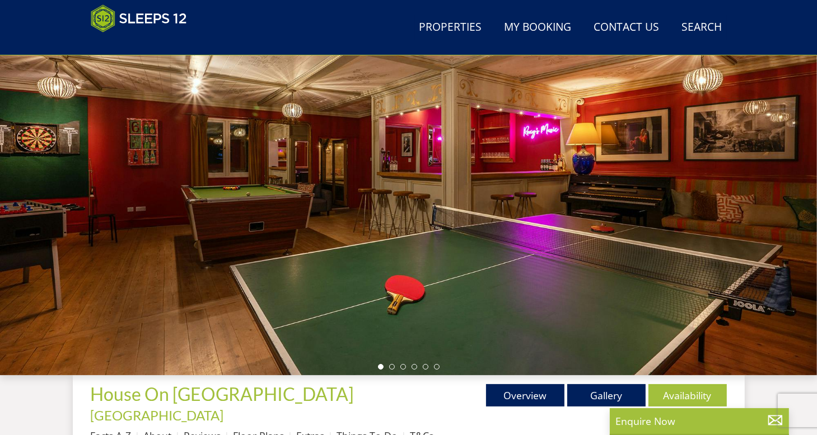
click at [252, 429] on link "Floor Plans" at bounding box center [258, 435] width 51 height 13
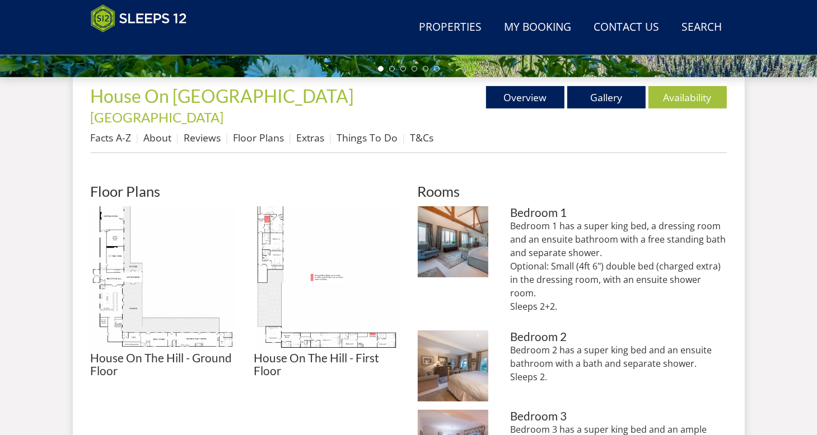
scroll to position [448, 0]
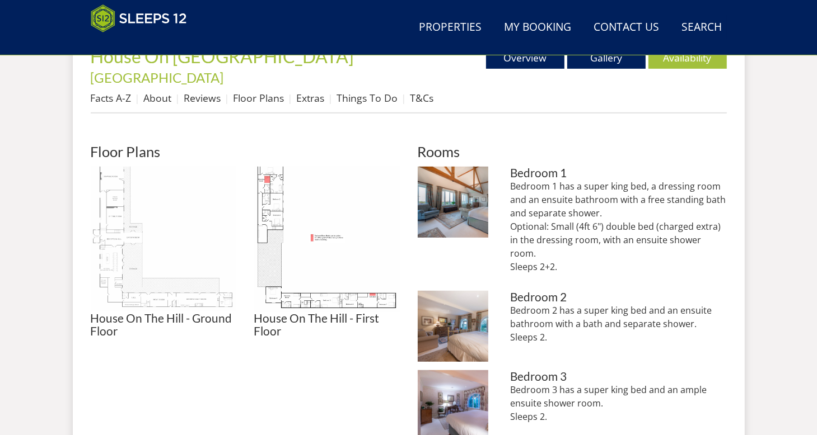
click at [184, 221] on img at bounding box center [164, 240] width 146 height 146
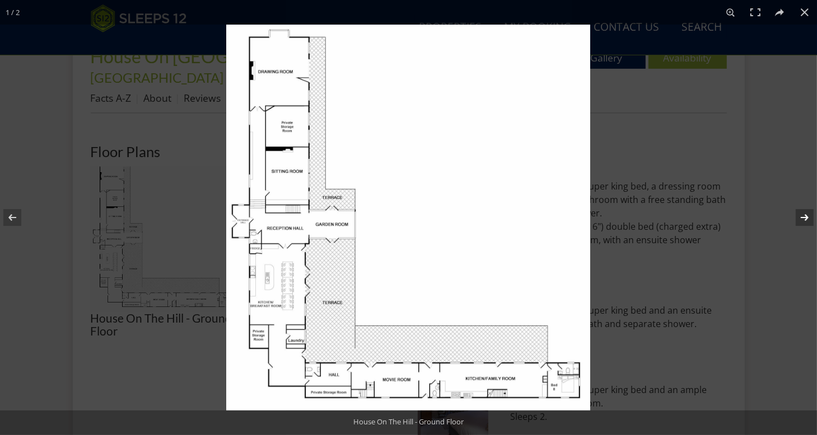
click at [801, 212] on button at bounding box center [796, 218] width 39 height 56
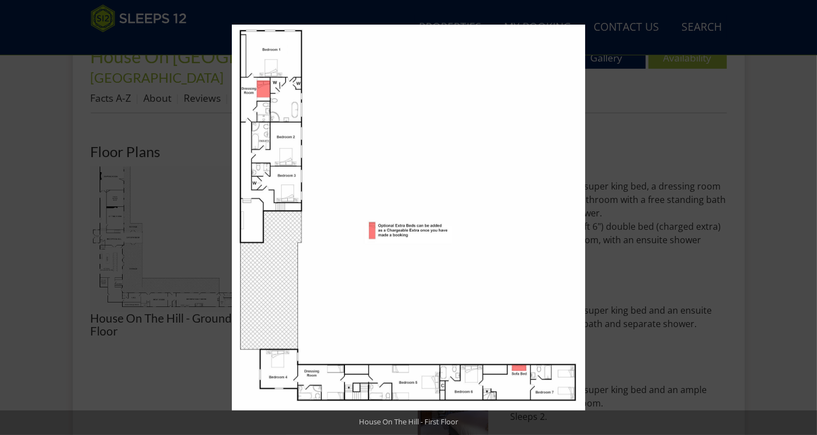
click at [801, 212] on button at bounding box center [796, 218] width 39 height 56
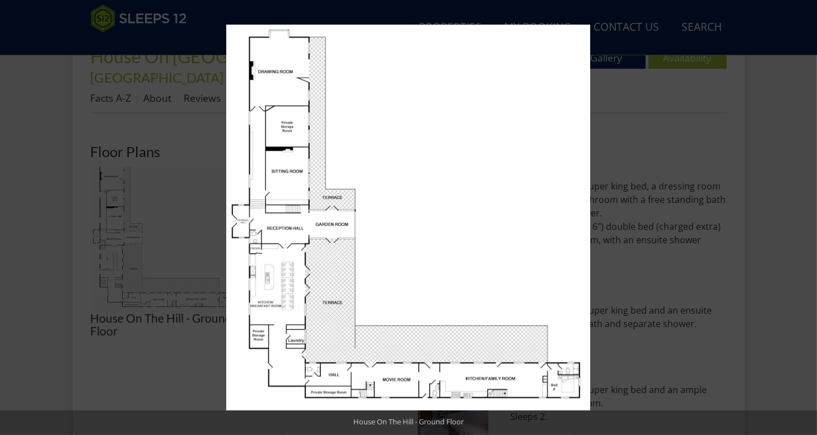
click at [801, 212] on button at bounding box center [796, 218] width 39 height 56
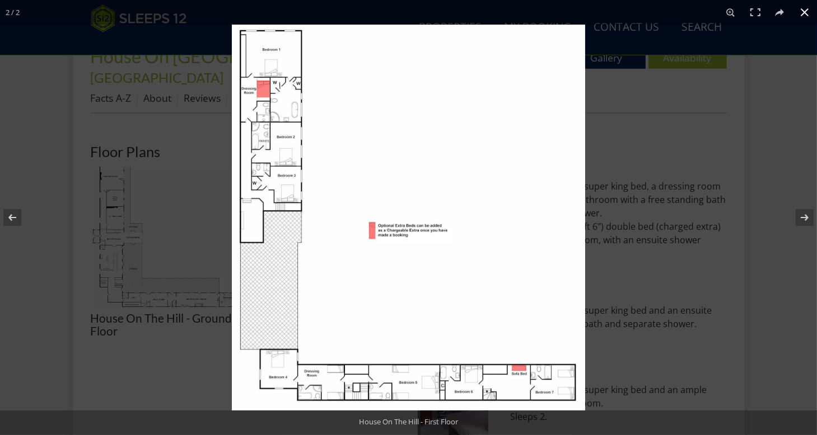
click at [801, 8] on button at bounding box center [804, 12] width 25 height 25
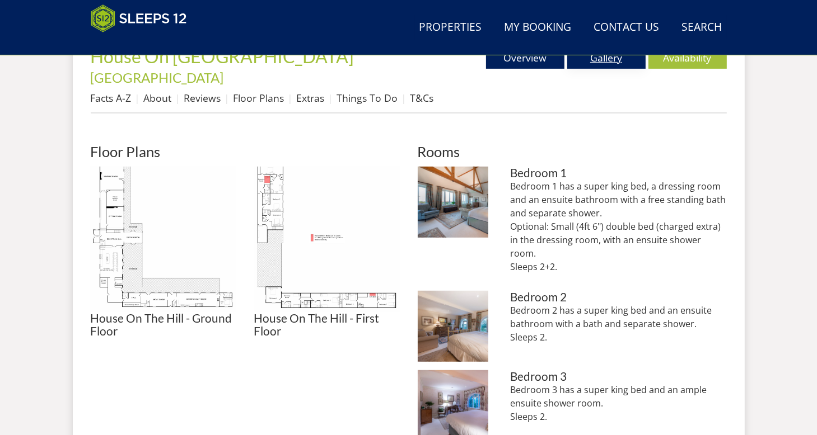
click at [615, 60] on link "Gallery" at bounding box center [606, 57] width 78 height 22
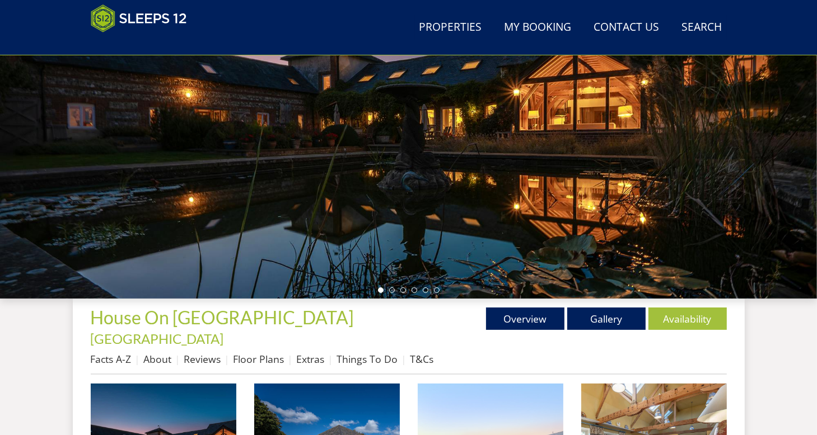
scroll to position [326, 0]
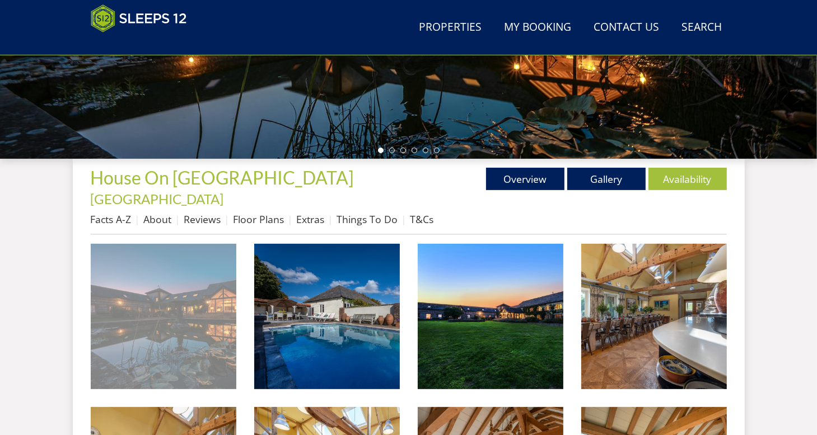
click at [142, 285] on img at bounding box center [164, 317] width 146 height 146
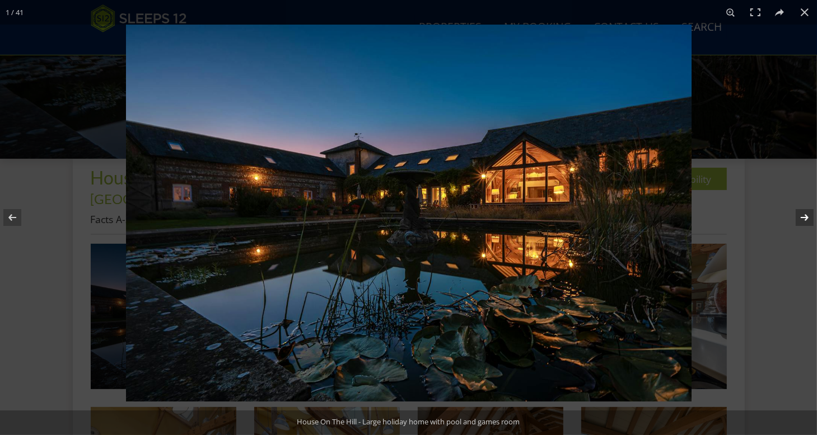
click at [806, 219] on button at bounding box center [796, 218] width 39 height 56
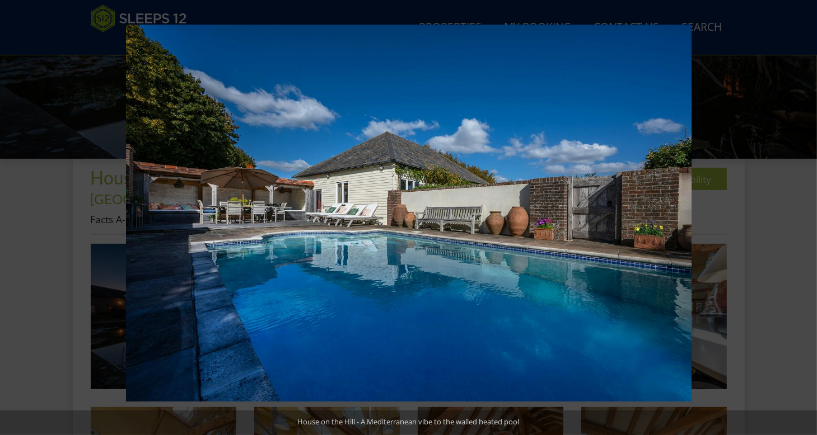
click at [806, 219] on button at bounding box center [796, 218] width 39 height 56
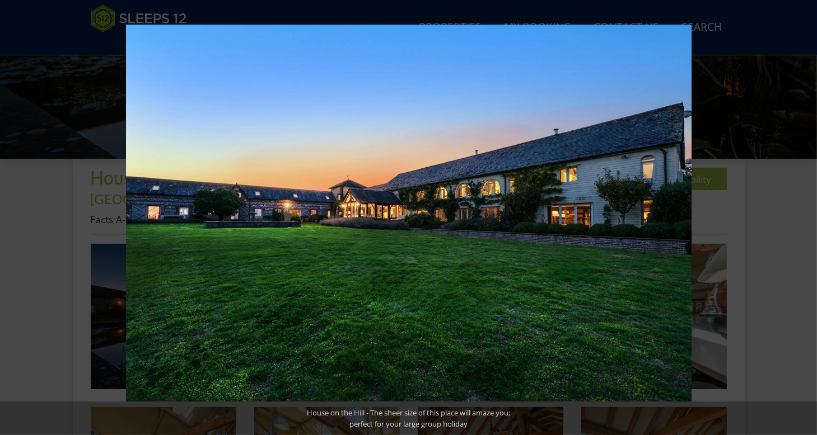
click at [806, 219] on button at bounding box center [796, 218] width 39 height 56
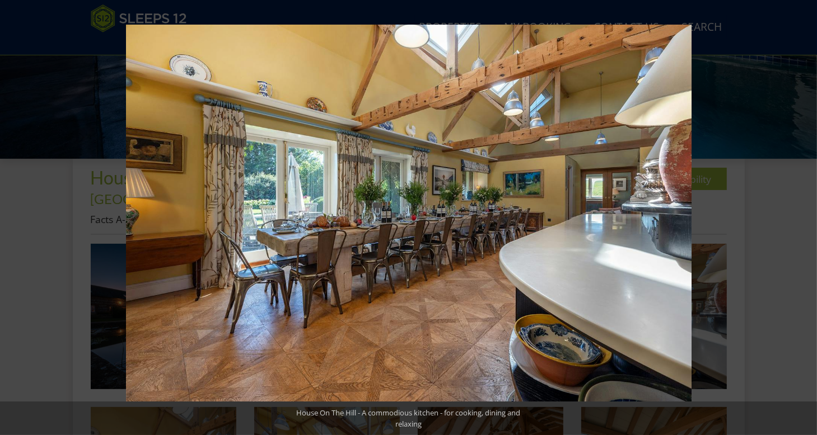
click at [806, 219] on button at bounding box center [796, 218] width 39 height 56
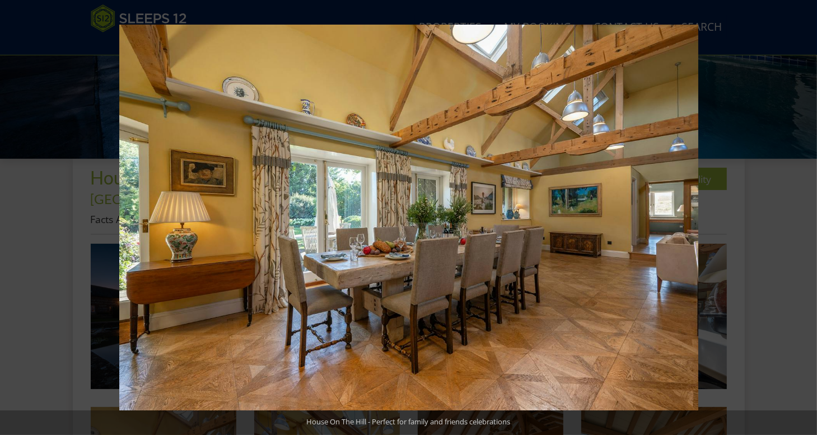
click at [806, 219] on button at bounding box center [796, 218] width 39 height 56
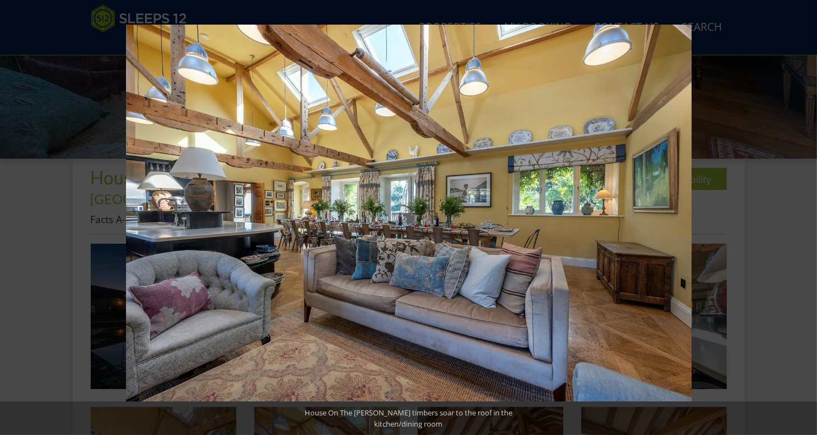
click at [806, 219] on button at bounding box center [796, 218] width 39 height 56
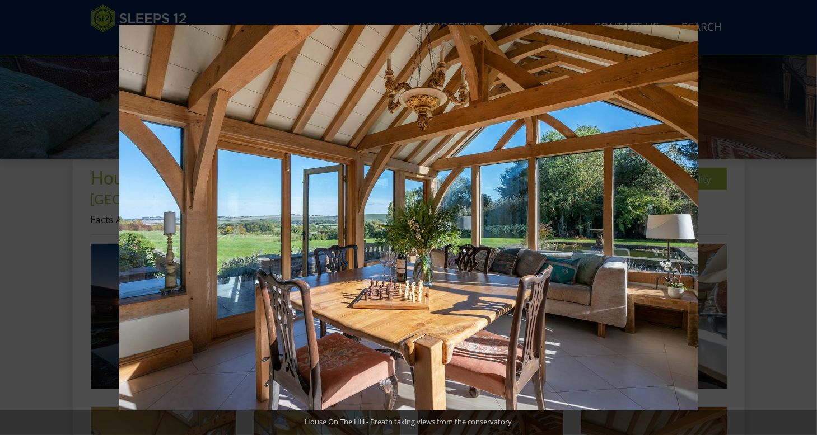
click at [806, 219] on button at bounding box center [796, 218] width 39 height 56
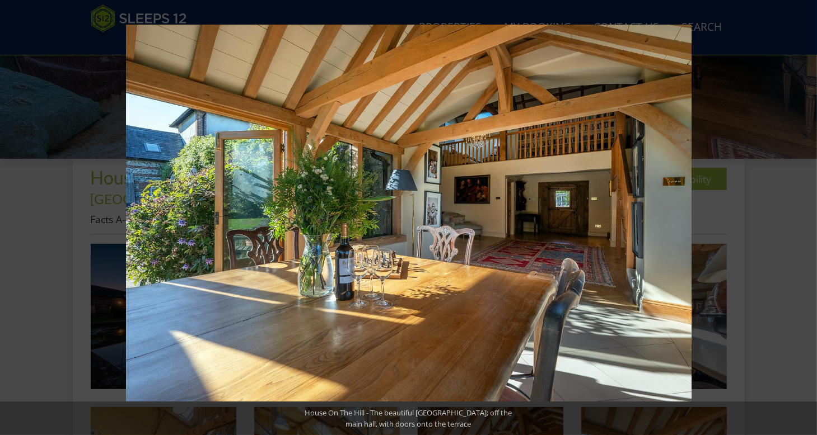
click at [806, 219] on button at bounding box center [796, 218] width 39 height 56
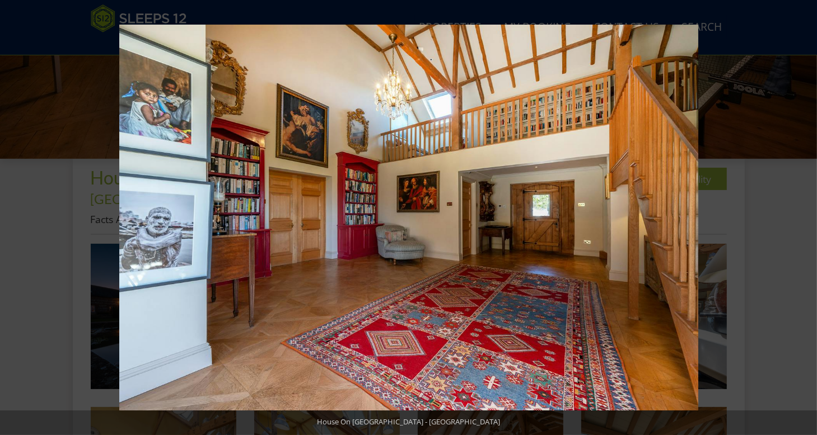
click at [806, 219] on button at bounding box center [796, 218] width 39 height 56
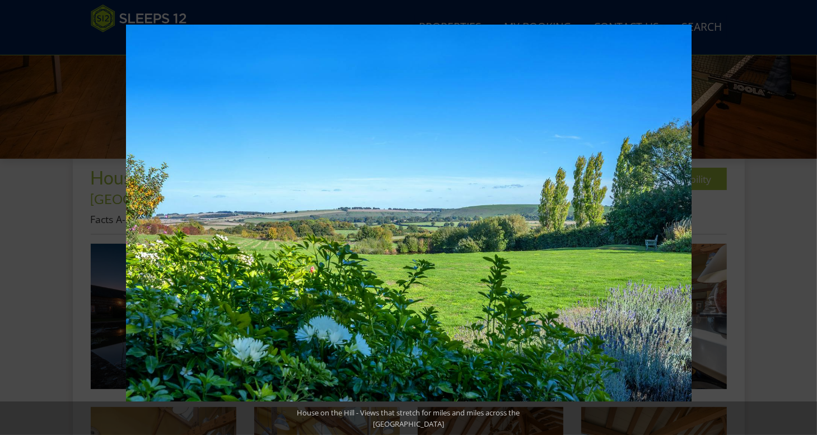
click at [806, 219] on button at bounding box center [796, 218] width 39 height 56
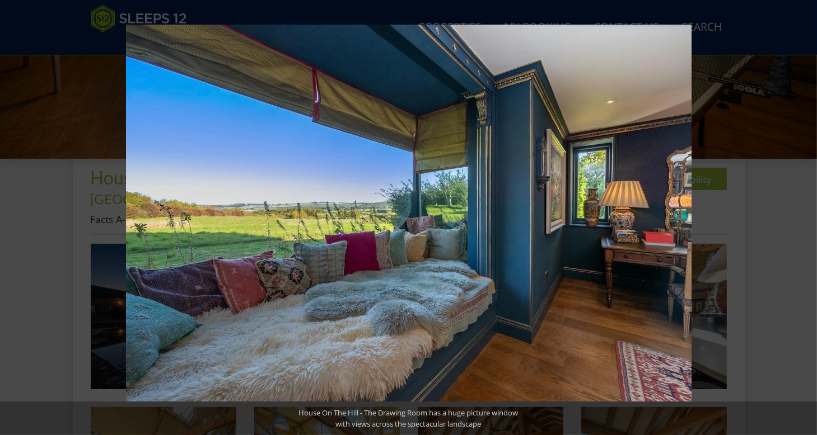
click at [806, 219] on button at bounding box center [796, 218] width 39 height 56
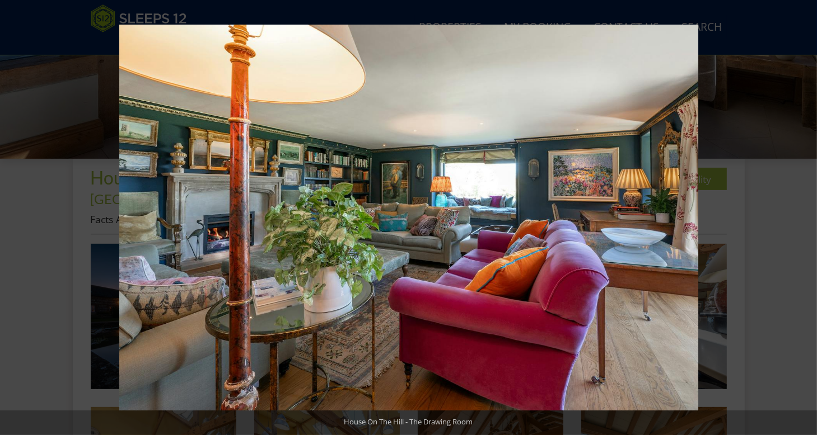
click at [806, 219] on button at bounding box center [796, 218] width 39 height 56
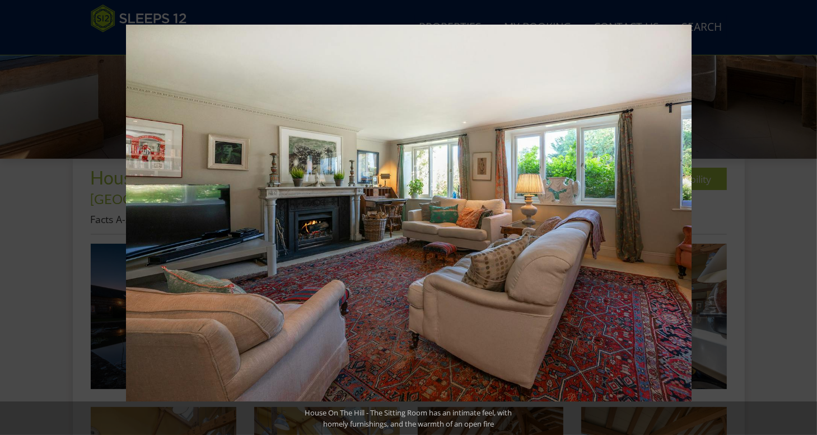
click at [806, 219] on button at bounding box center [796, 218] width 39 height 56
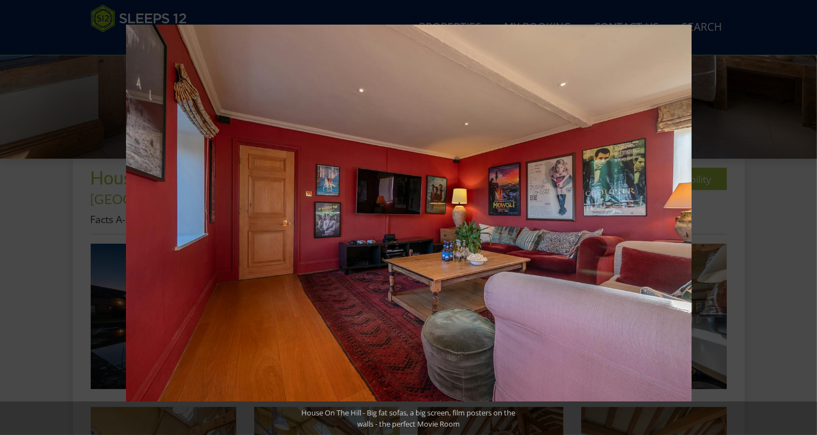
click at [806, 219] on button at bounding box center [796, 218] width 39 height 56
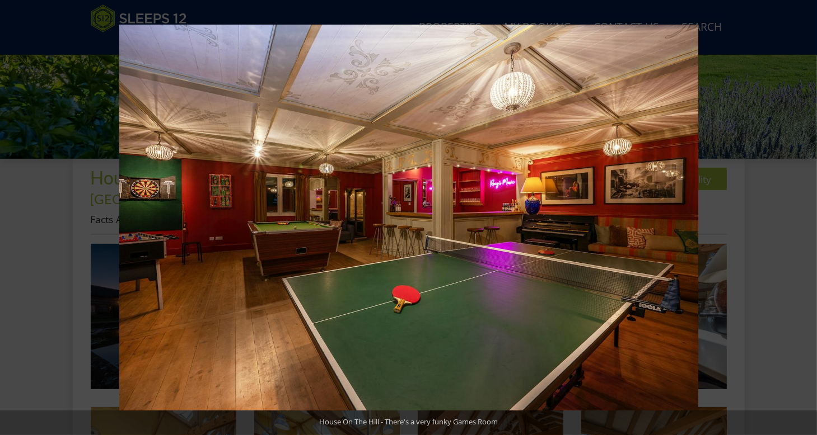
click at [806, 219] on button at bounding box center [796, 218] width 39 height 56
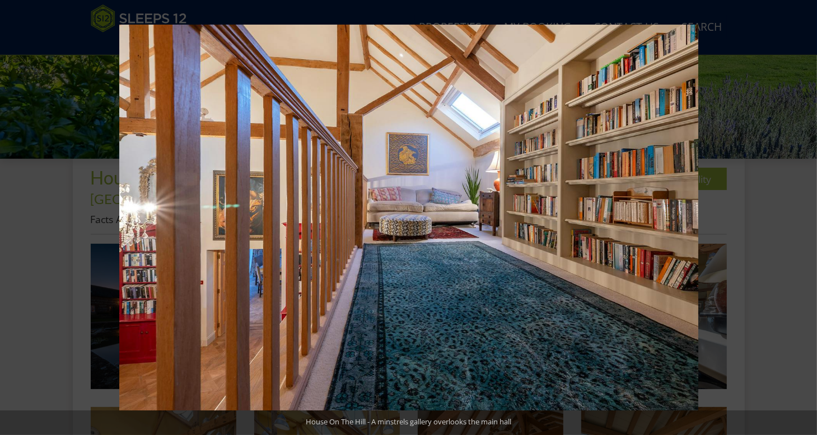
click at [806, 219] on button at bounding box center [796, 218] width 39 height 56
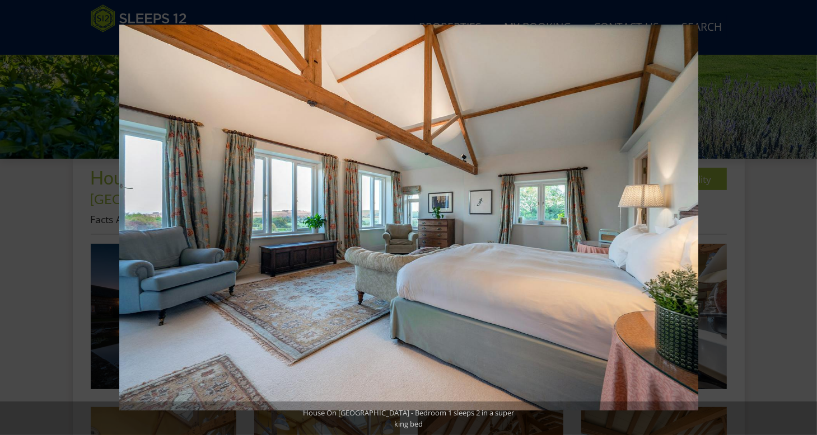
click at [806, 219] on button at bounding box center [796, 218] width 39 height 56
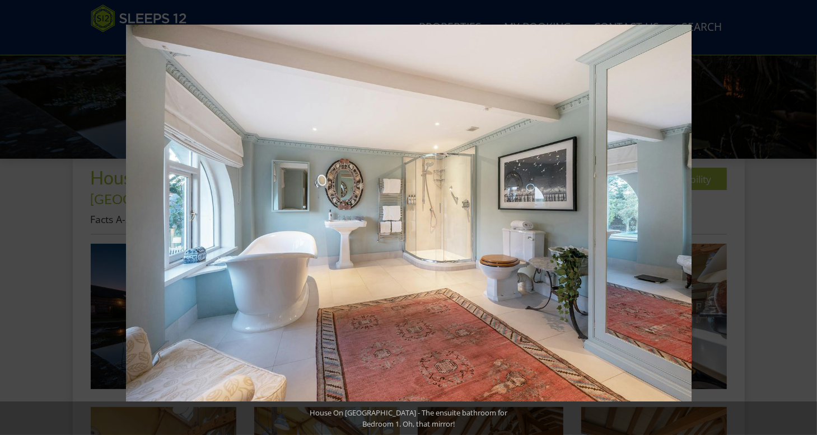
click at [806, 219] on button at bounding box center [796, 218] width 39 height 56
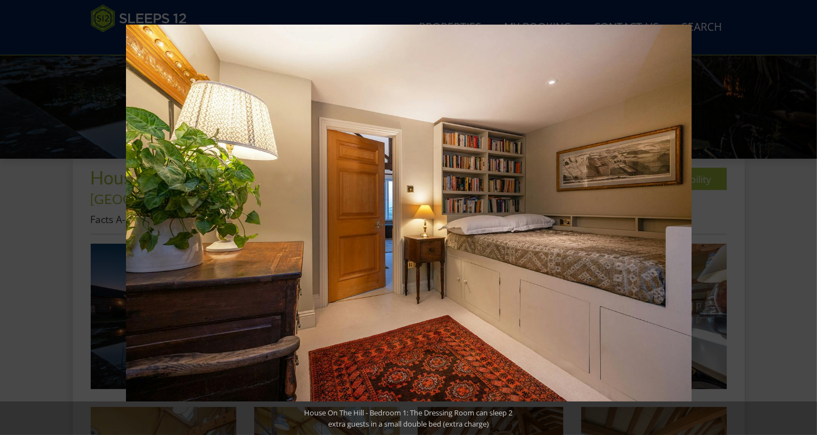
click at [806, 219] on button at bounding box center [796, 218] width 39 height 56
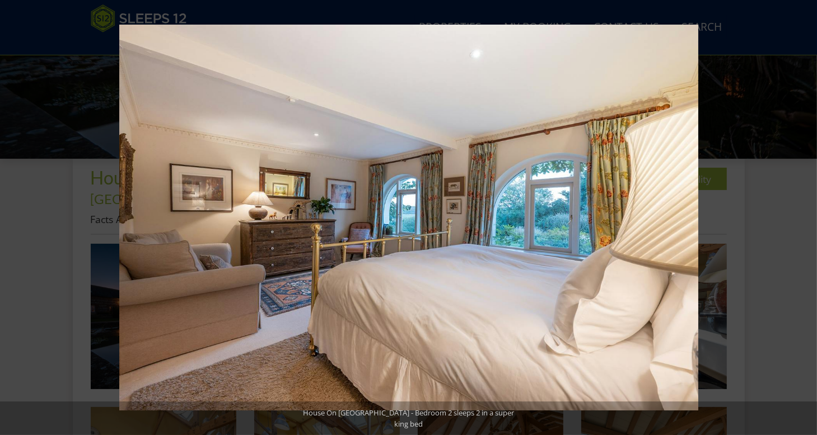
click at [806, 219] on button at bounding box center [796, 218] width 39 height 56
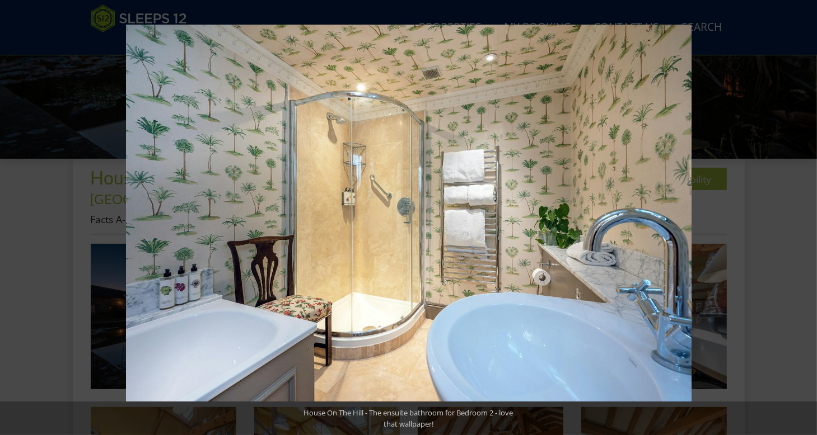
click at [806, 219] on button at bounding box center [796, 218] width 39 height 56
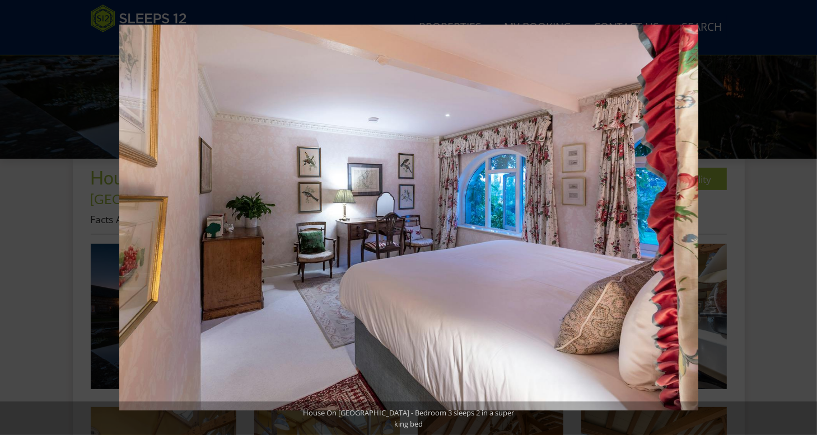
click at [806, 219] on button at bounding box center [796, 218] width 39 height 56
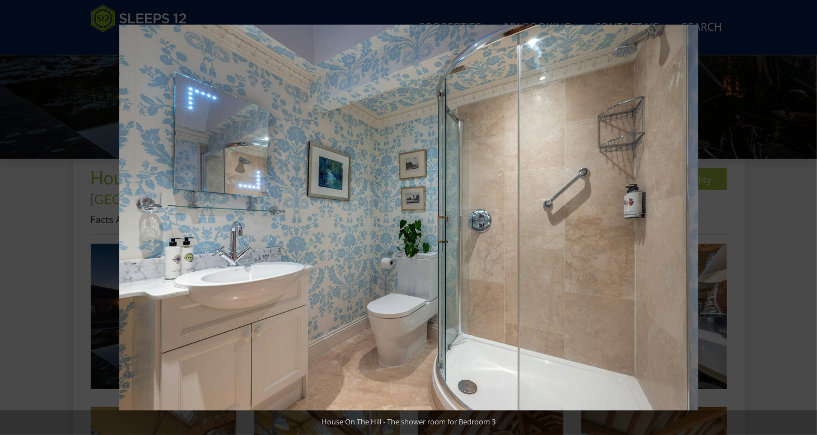
click at [806, 219] on button at bounding box center [796, 218] width 39 height 56
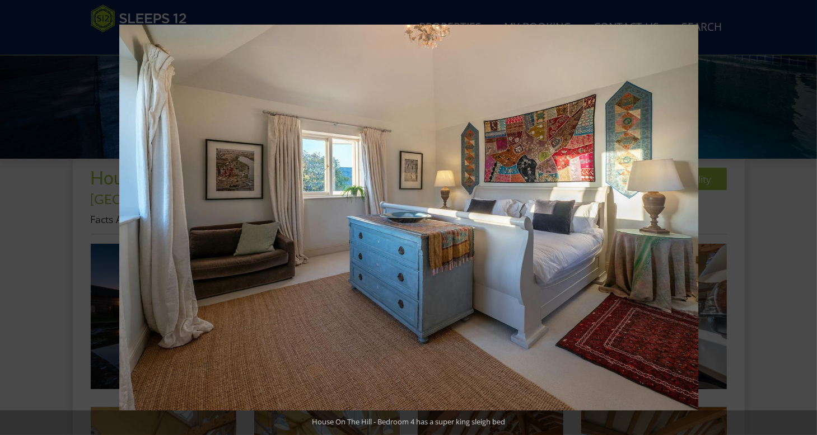
click at [806, 219] on button at bounding box center [796, 218] width 39 height 56
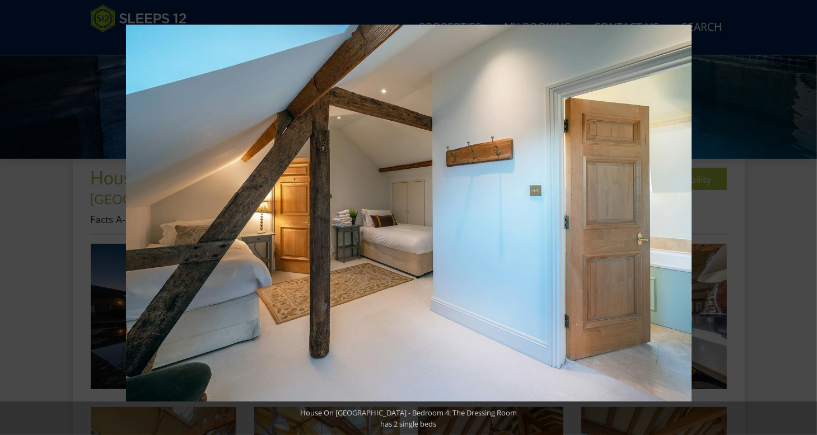
click at [806, 219] on button at bounding box center [796, 218] width 39 height 56
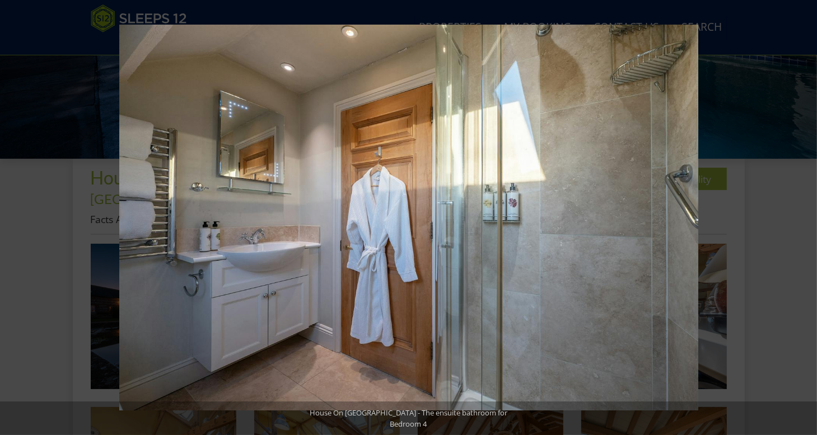
click at [806, 219] on button at bounding box center [796, 218] width 39 height 56
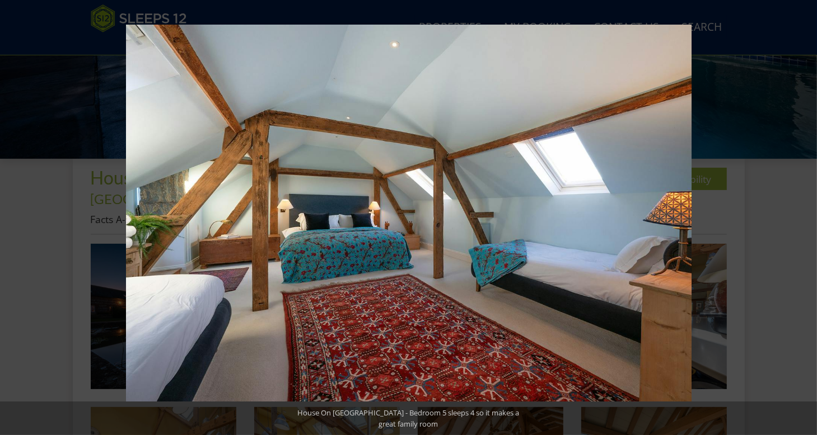
click at [806, 219] on button at bounding box center [796, 218] width 39 height 56
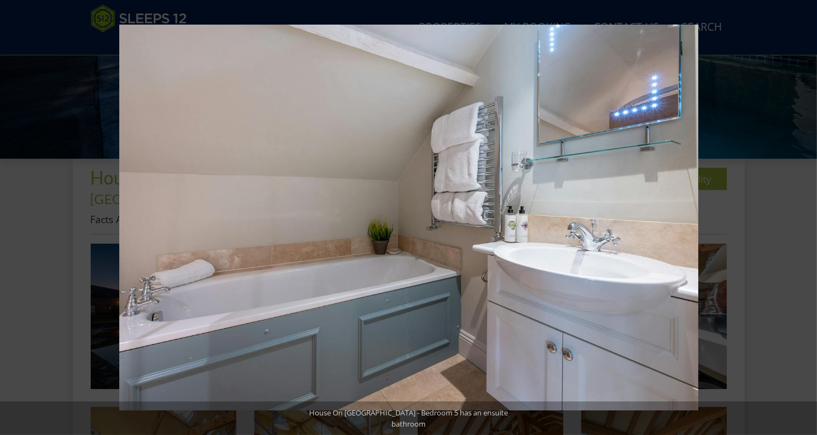
click at [806, 219] on button at bounding box center [796, 218] width 39 height 56
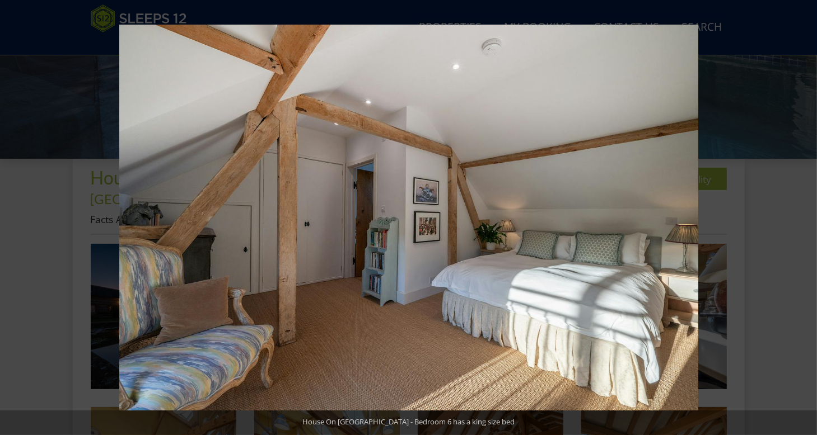
click at [806, 219] on button at bounding box center [796, 218] width 39 height 56
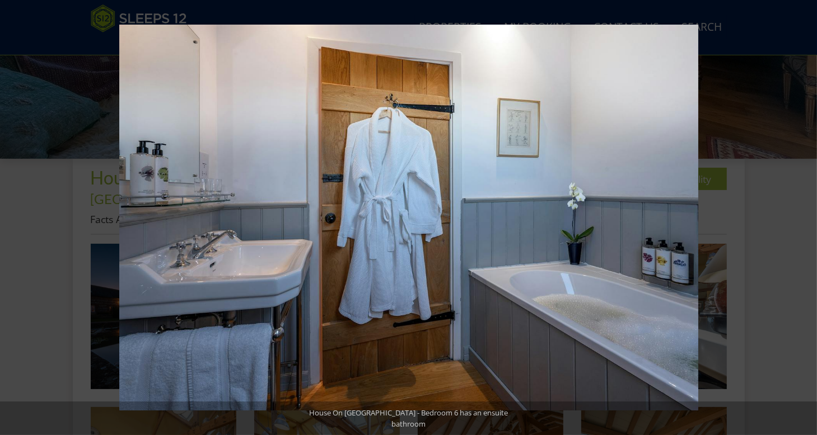
click at [806, 219] on button at bounding box center [796, 218] width 39 height 56
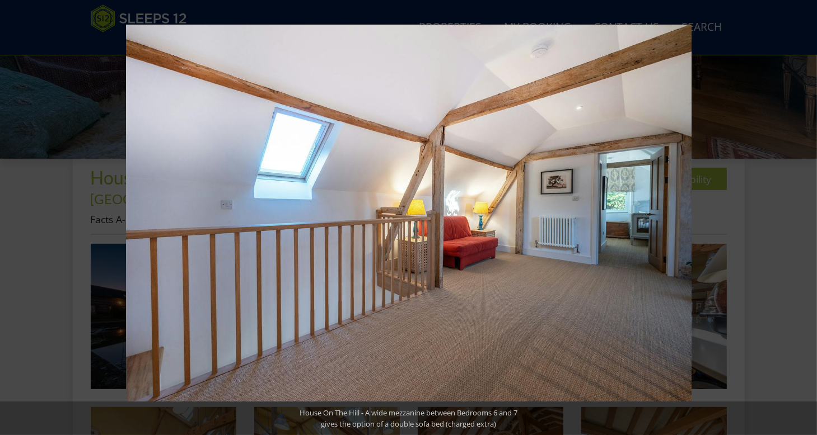
click at [806, 219] on button at bounding box center [796, 218] width 39 height 56
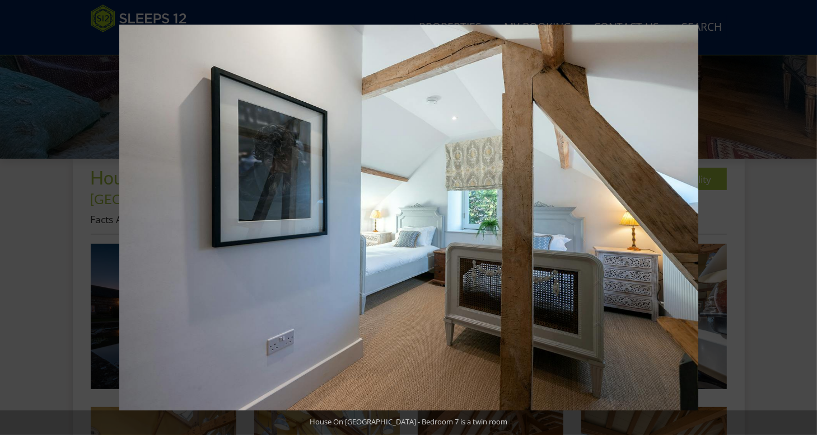
click at [806, 219] on button at bounding box center [796, 218] width 39 height 56
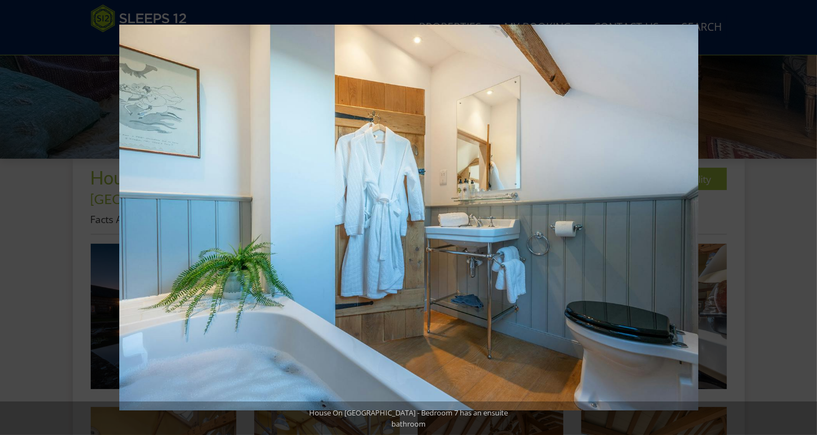
click at [806, 219] on button at bounding box center [796, 218] width 39 height 56
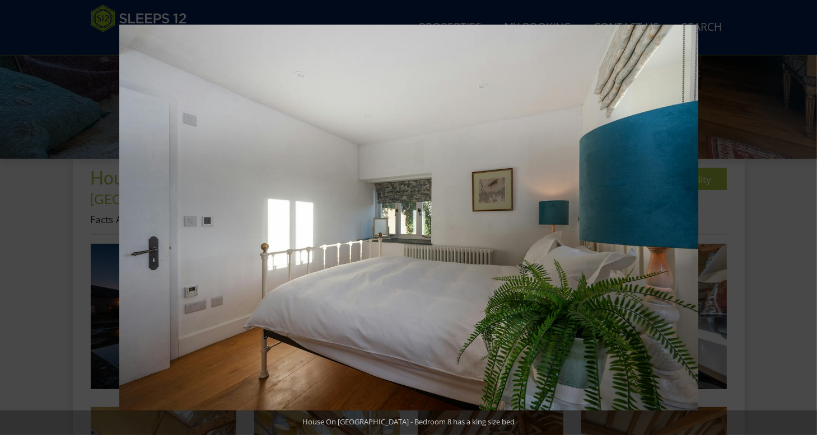
click at [806, 219] on button at bounding box center [796, 218] width 39 height 56
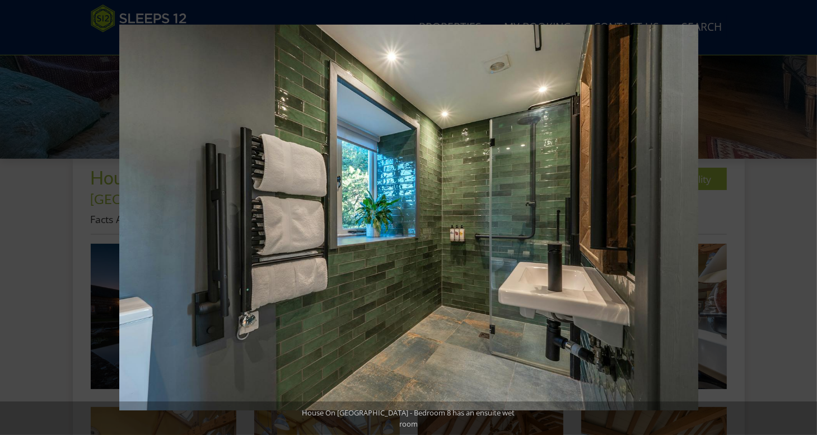
click at [806, 219] on button at bounding box center [796, 218] width 39 height 56
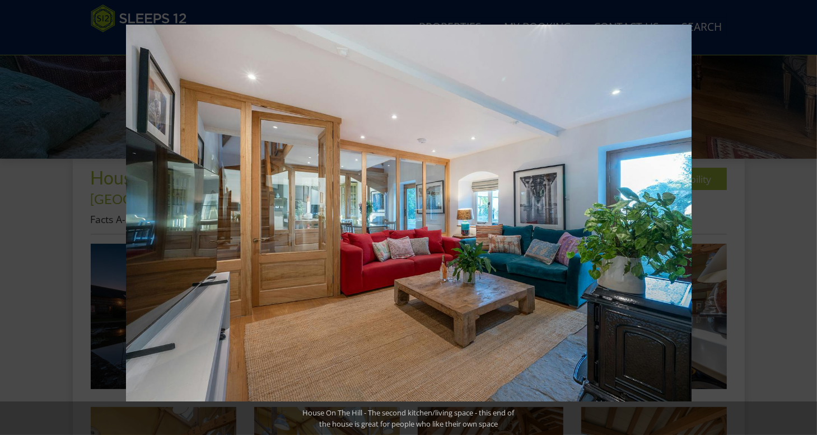
click at [806, 219] on button at bounding box center [796, 218] width 39 height 56
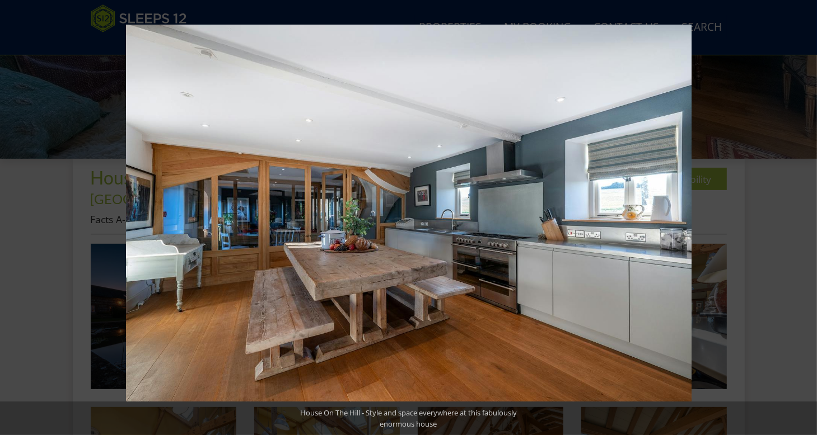
click at [806, 219] on button at bounding box center [796, 218] width 39 height 56
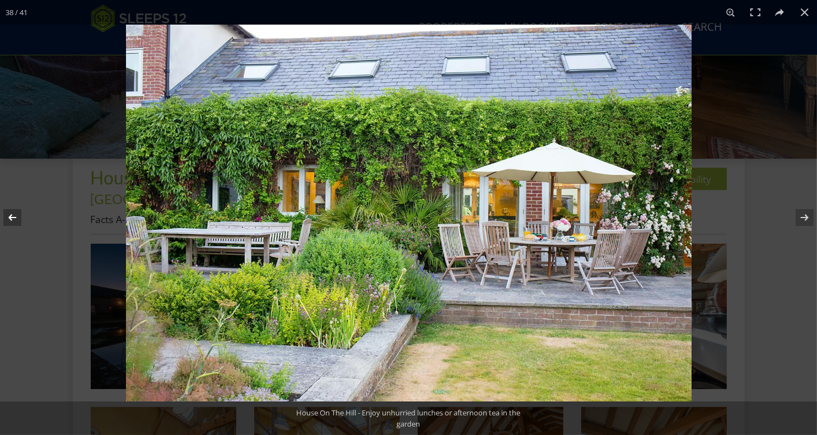
click at [16, 218] on button at bounding box center [19, 218] width 39 height 56
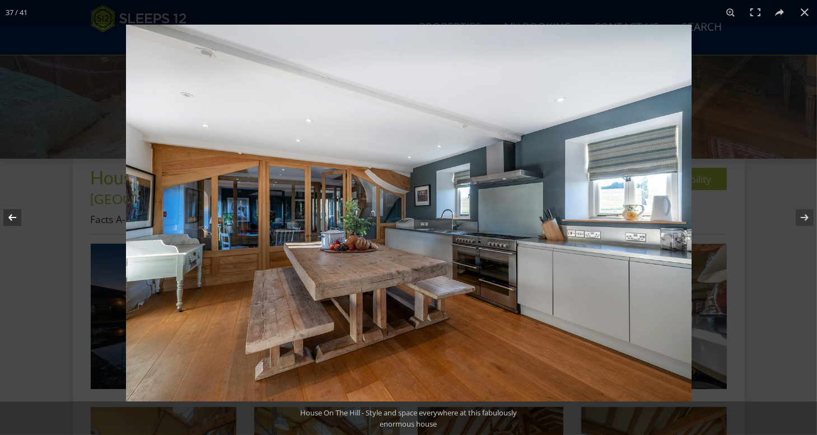
click at [16, 218] on button at bounding box center [19, 218] width 39 height 56
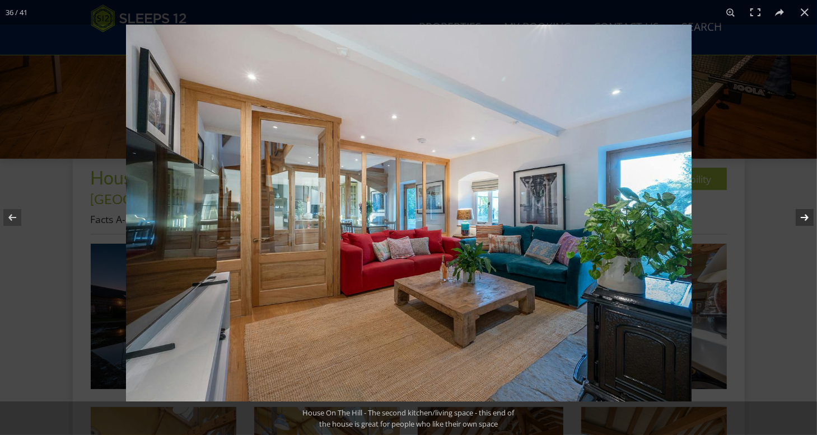
click at [806, 222] on button at bounding box center [796, 218] width 39 height 56
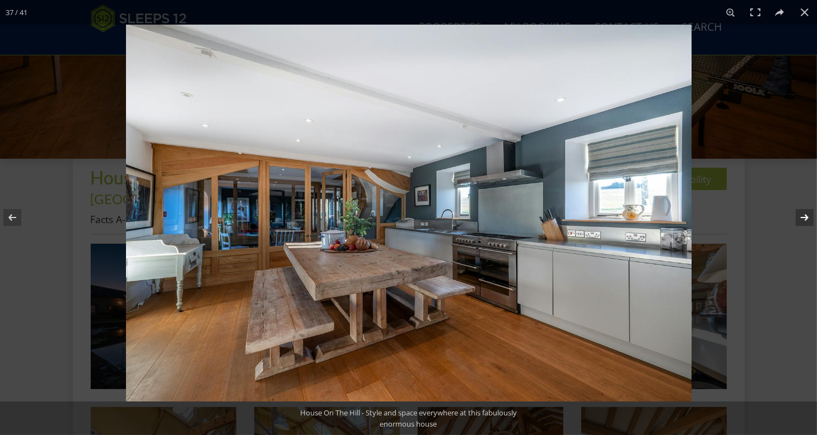
click at [806, 222] on button at bounding box center [796, 218] width 39 height 56
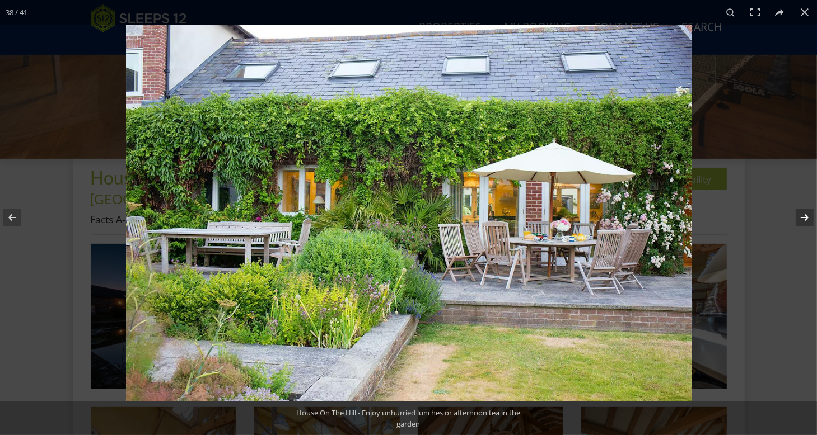
click at [806, 222] on button at bounding box center [796, 218] width 39 height 56
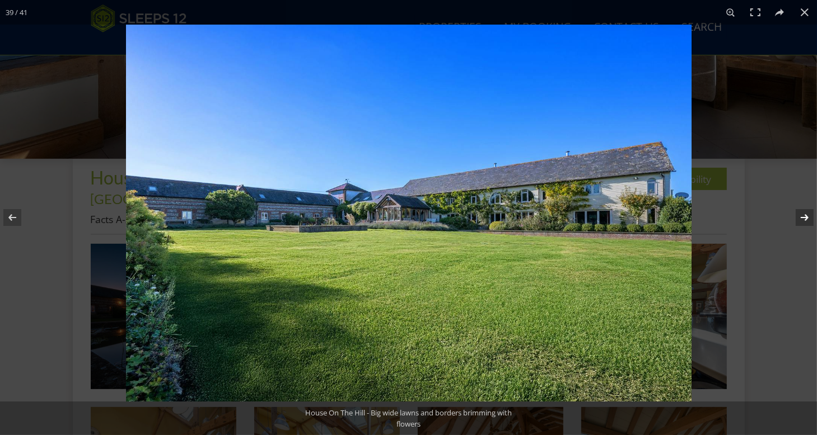
click at [806, 222] on button at bounding box center [796, 218] width 39 height 56
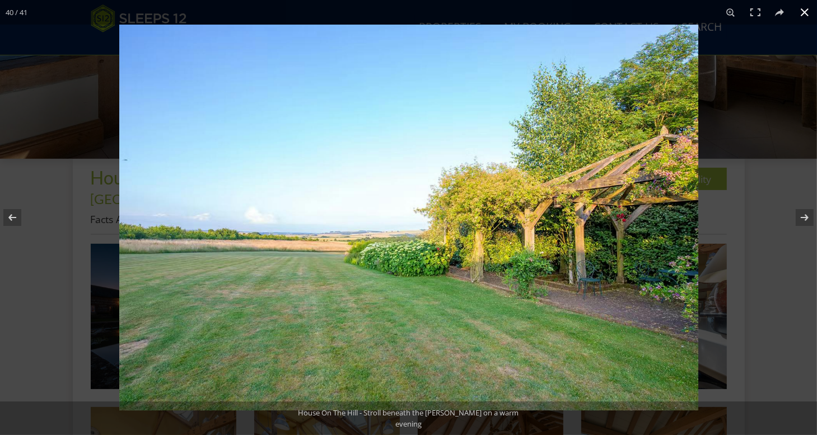
click at [801, 12] on button at bounding box center [804, 12] width 25 height 25
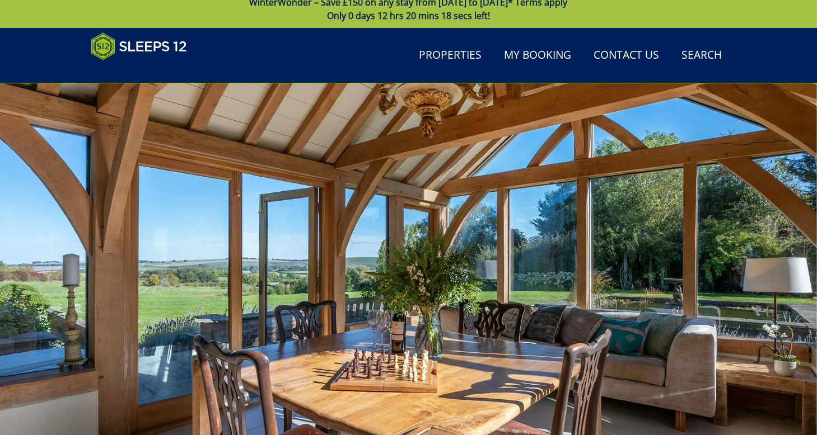
scroll to position [0, 0]
